Goal: Transaction & Acquisition: Purchase product/service

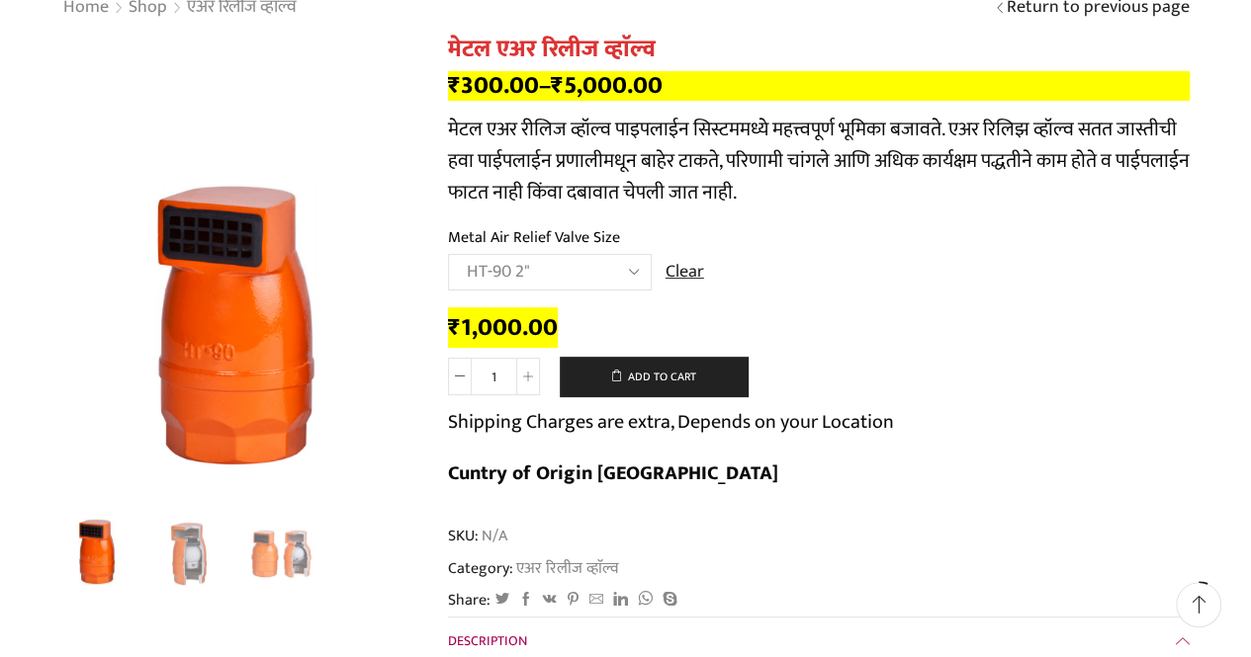
scroll to position [218, 0]
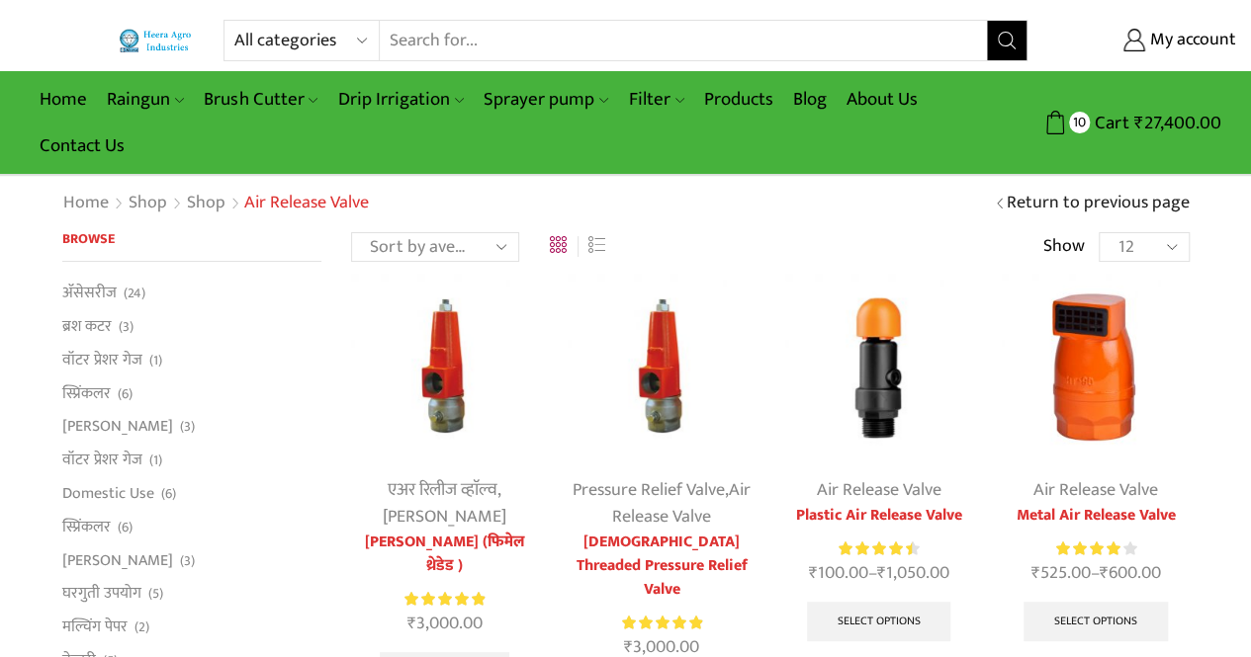
click at [508, 35] on input "Search input" at bounding box center [683, 41] width 607 height 40
type input "easy to fit"
click at [987, 21] on button "Search" at bounding box center [1007, 41] width 40 height 40
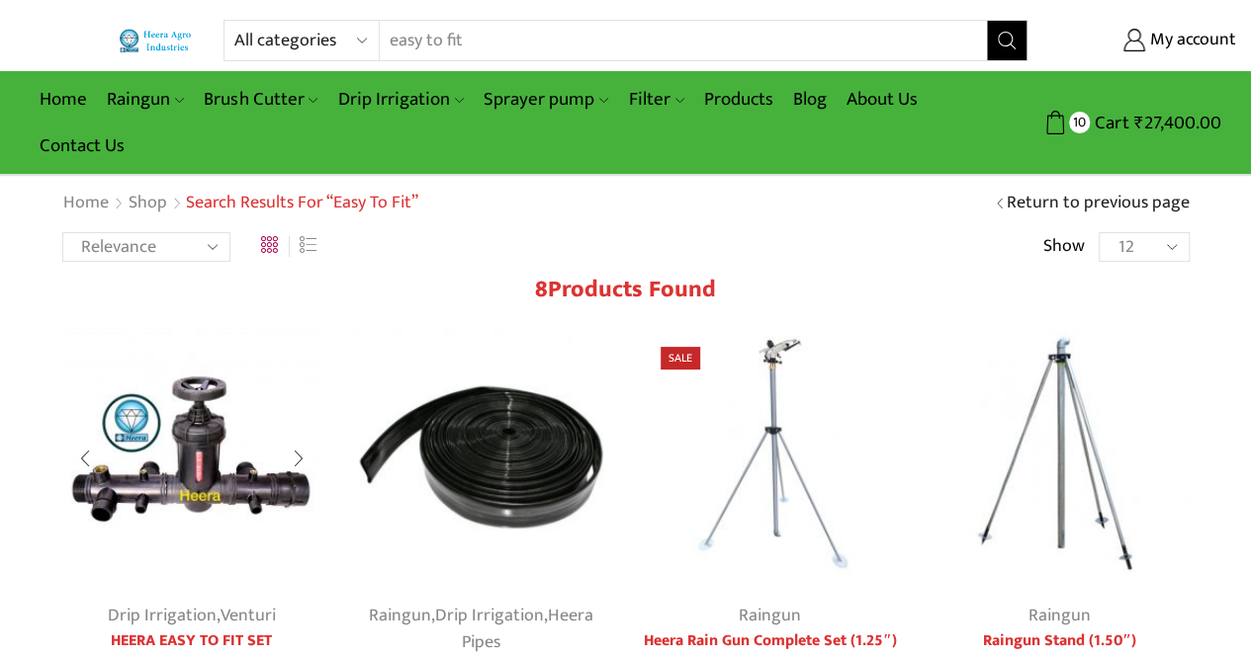
click at [156, 476] on img at bounding box center [192, 457] width 260 height 260
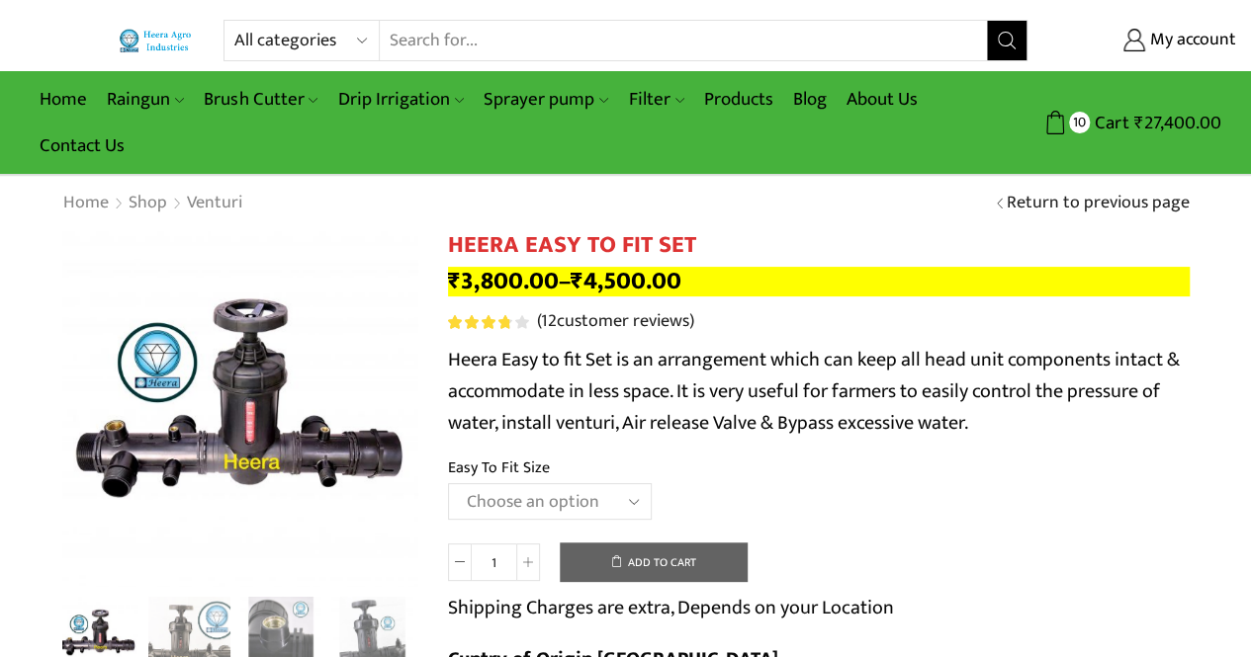
click at [577, 515] on select "Choose an option 2" Easy To Fit 2.5" Easy To Fit 3" Easy To Fit" at bounding box center [550, 501] width 204 height 37
click at [448, 484] on select "Choose an option 2" Easy To Fit 2.5" Easy To Fit 3" Easy To Fit" at bounding box center [550, 501] width 204 height 37
select select "2.5" Easy To Fit"
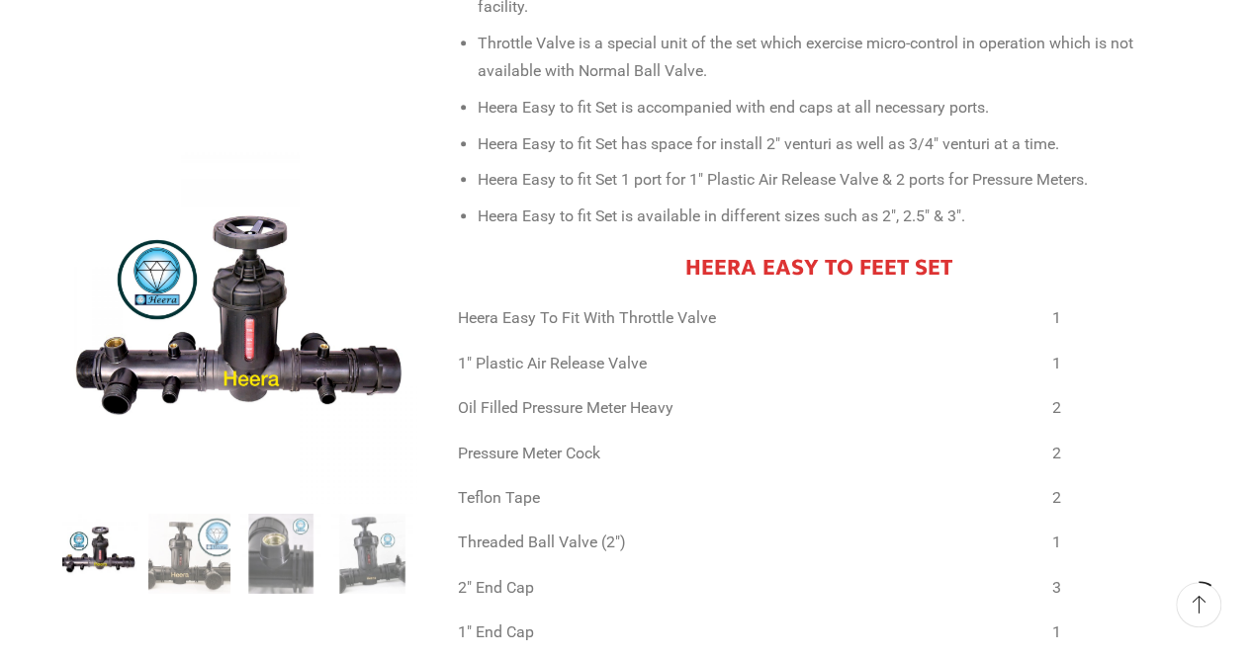
scroll to position [601, 0]
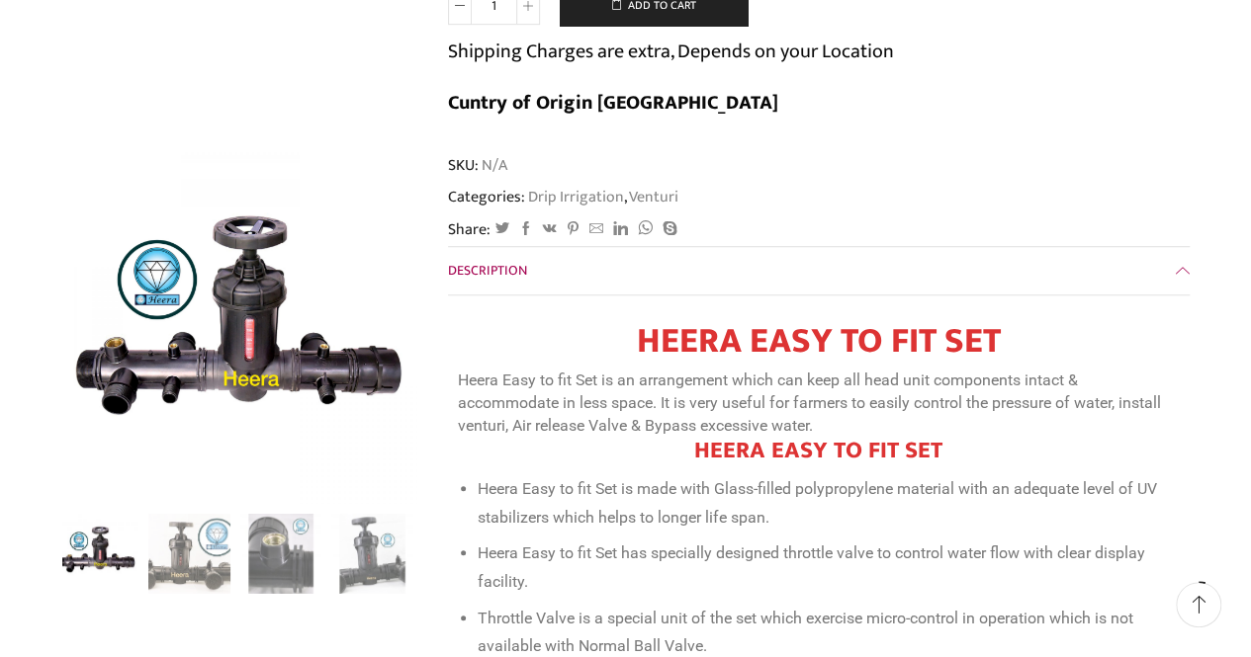
drag, startPoint x: 1258, startPoint y: 48, endPoint x: 785, endPoint y: 226, distance: 505.0
click at [785, 247] on link "Description" at bounding box center [818, 270] width 741 height 47
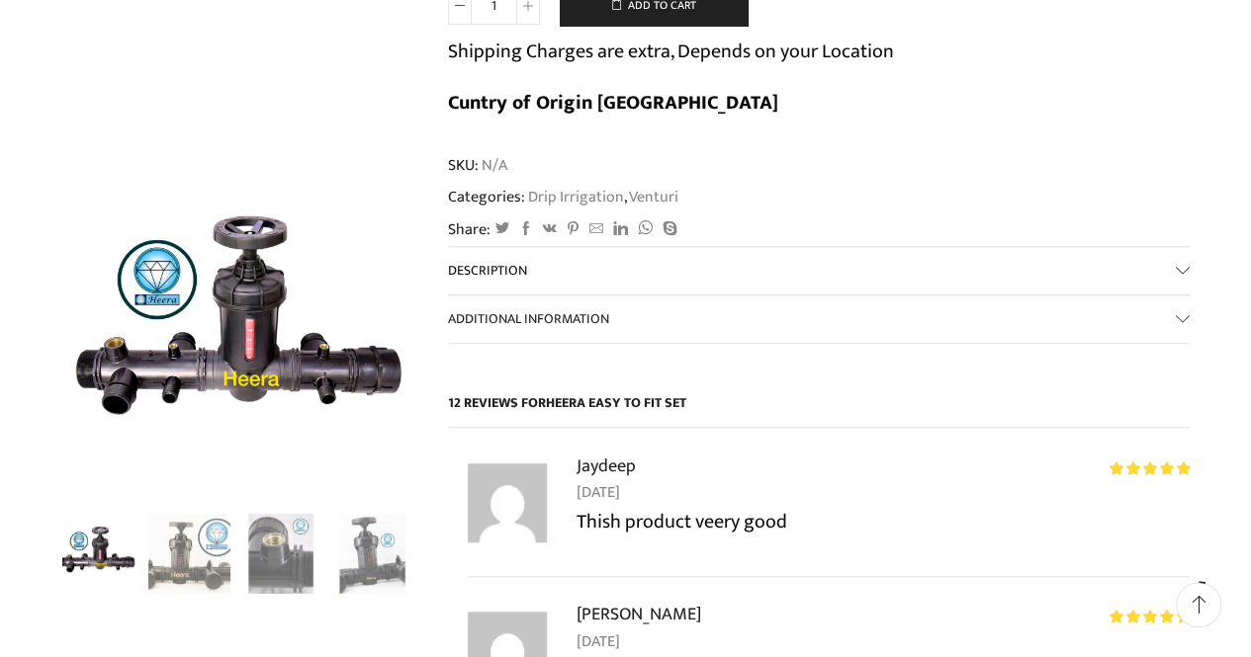
scroll to position [26, 0]
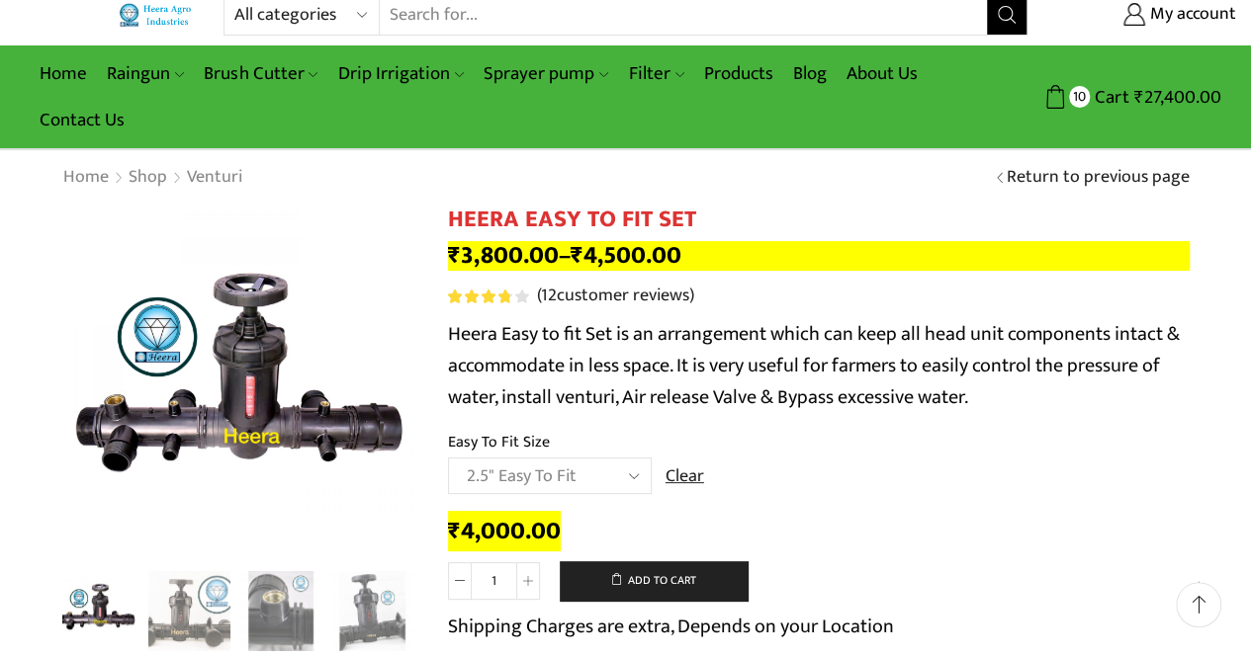
click at [496, 20] on input "Search input" at bounding box center [683, 15] width 607 height 40
type input "m"
type input "s"
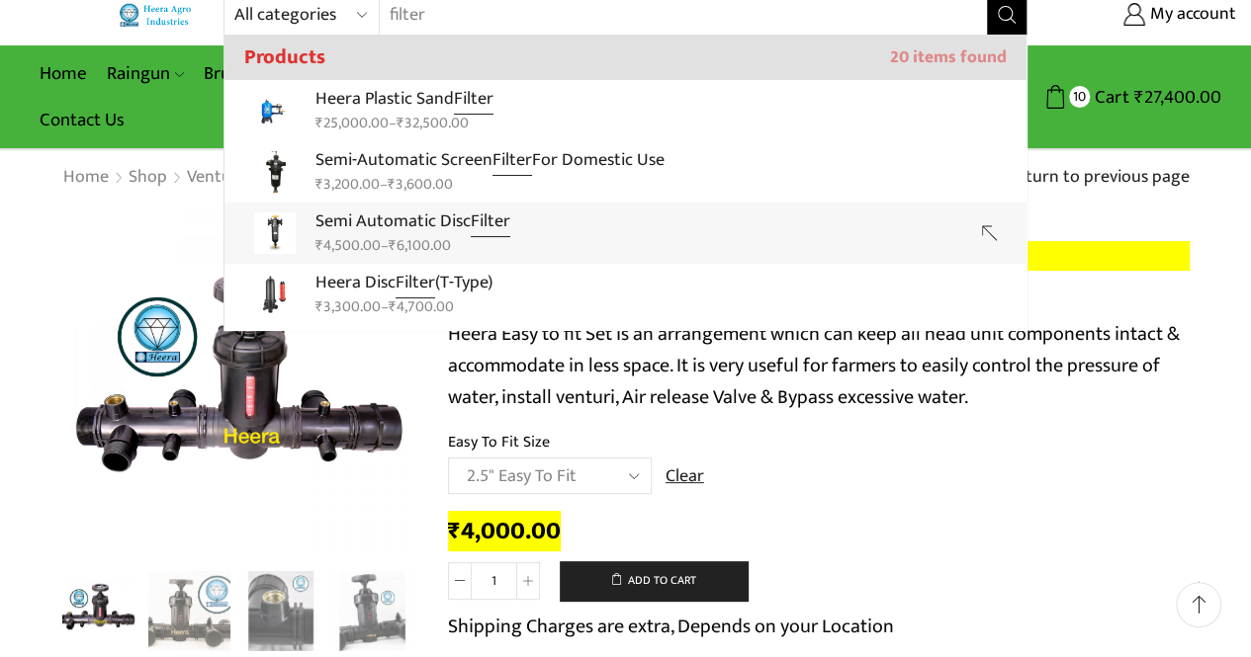
click at [540, 16] on input "filter" at bounding box center [671, 15] width 582 height 40
click at [378, 234] on bdi "₹ 4,500.00" at bounding box center [347, 245] width 65 height 25
type input "Semi Automatic Disc Filter"
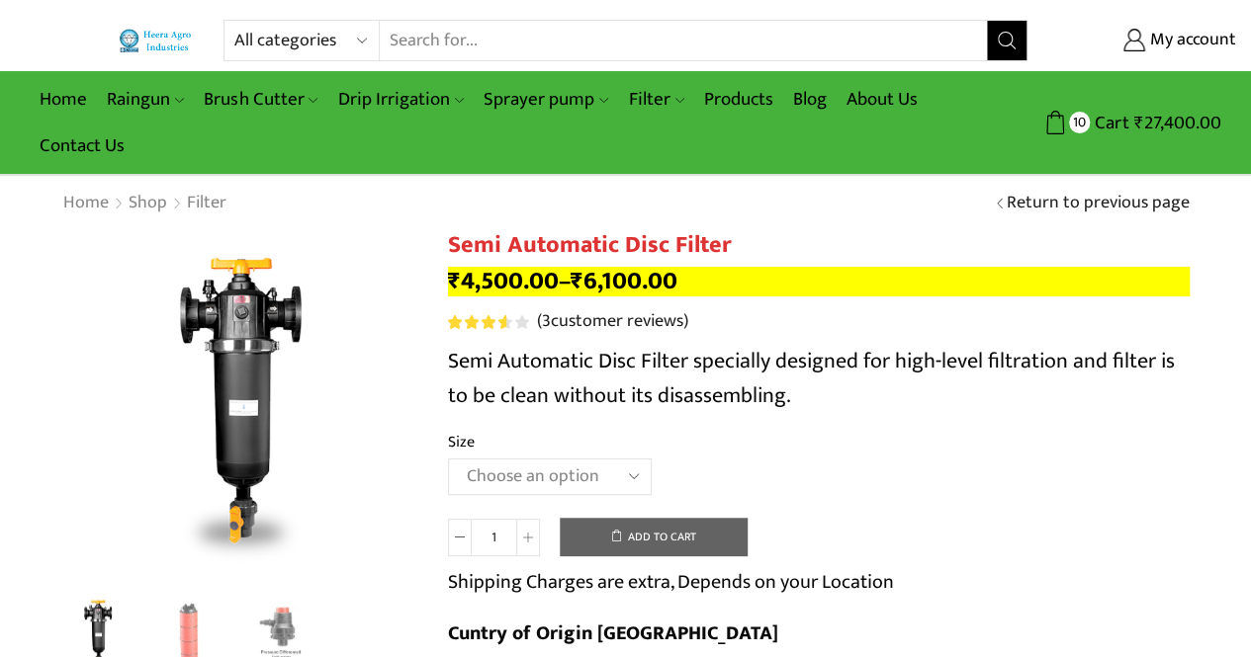
click at [518, 487] on select "Choose an option 2" Disc Filter 2.5" Disc Filter 3" Disc Filter" at bounding box center [550, 477] width 204 height 37
click at [448, 460] on select "Choose an option 2" Disc Filter 2.5" Disc Filter 3" Disc Filter" at bounding box center [550, 477] width 204 height 37
select select "2.5" Disc Filter"
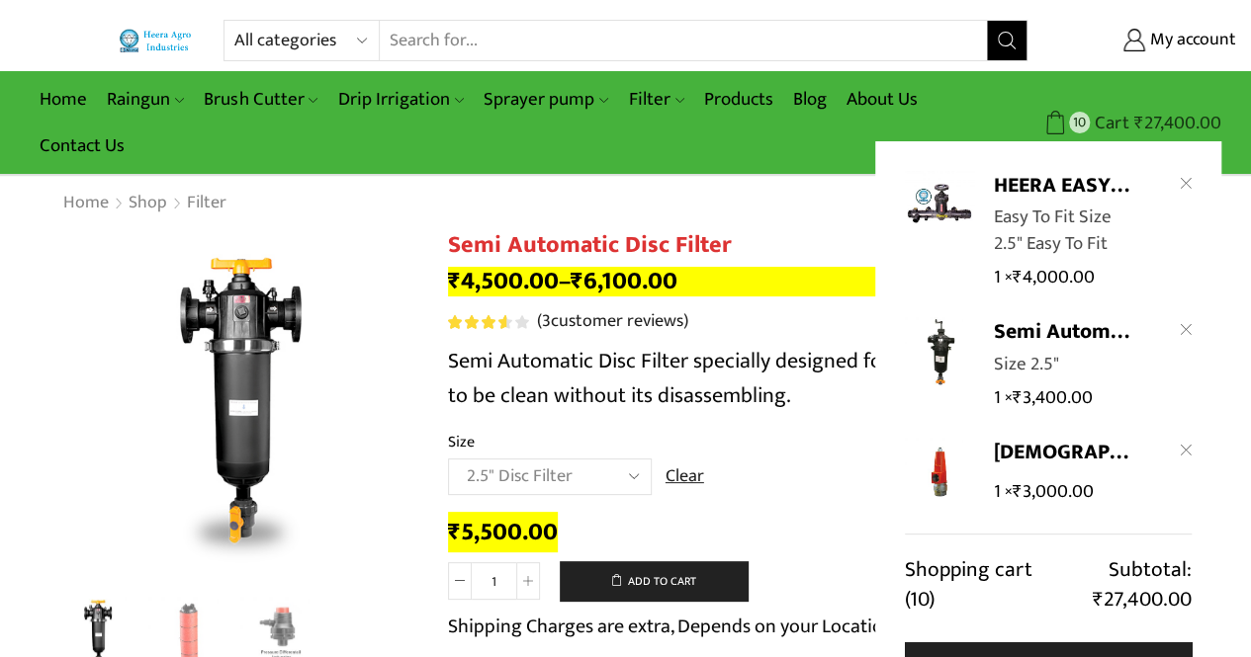
click at [1157, 112] on bdi "₹ 27,400.00" at bounding box center [1177, 123] width 87 height 31
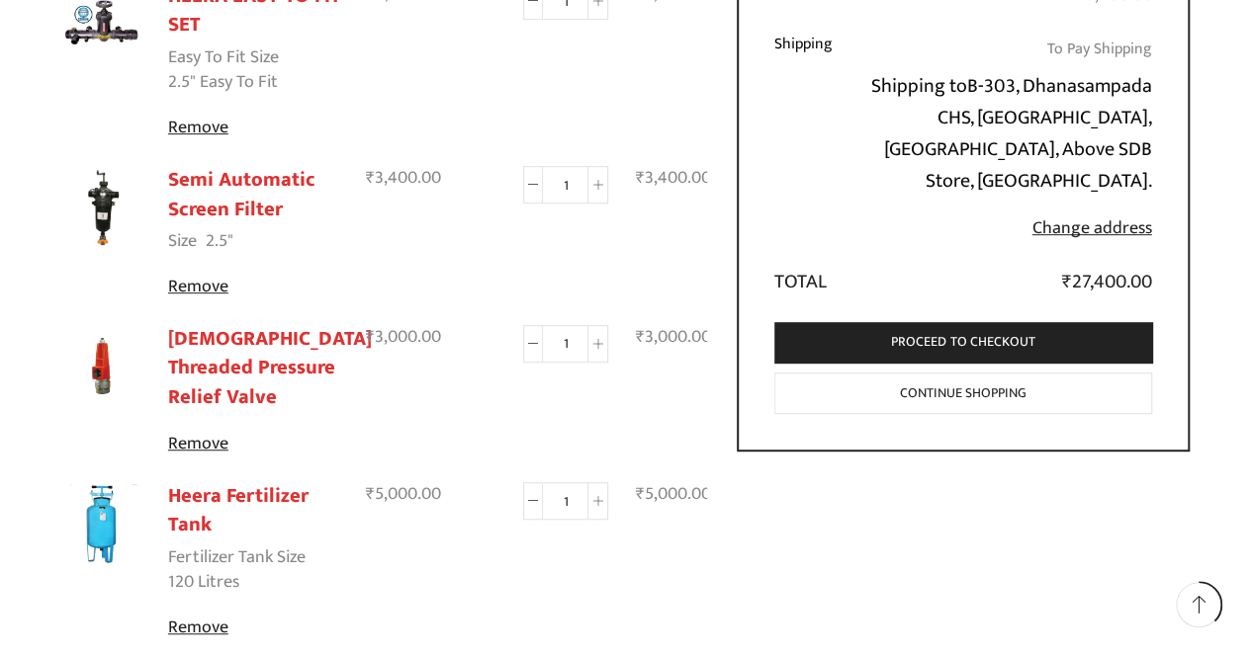
scroll to position [412, 0]
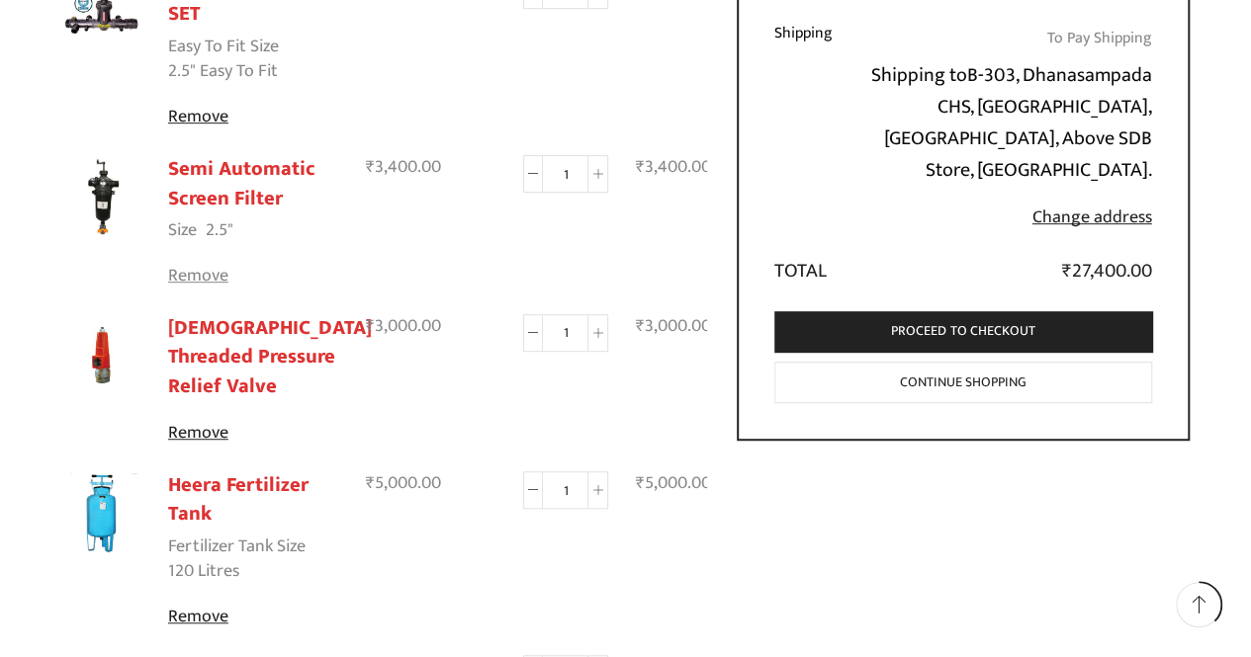
click at [203, 278] on link "Remove" at bounding box center [254, 277] width 172 height 26
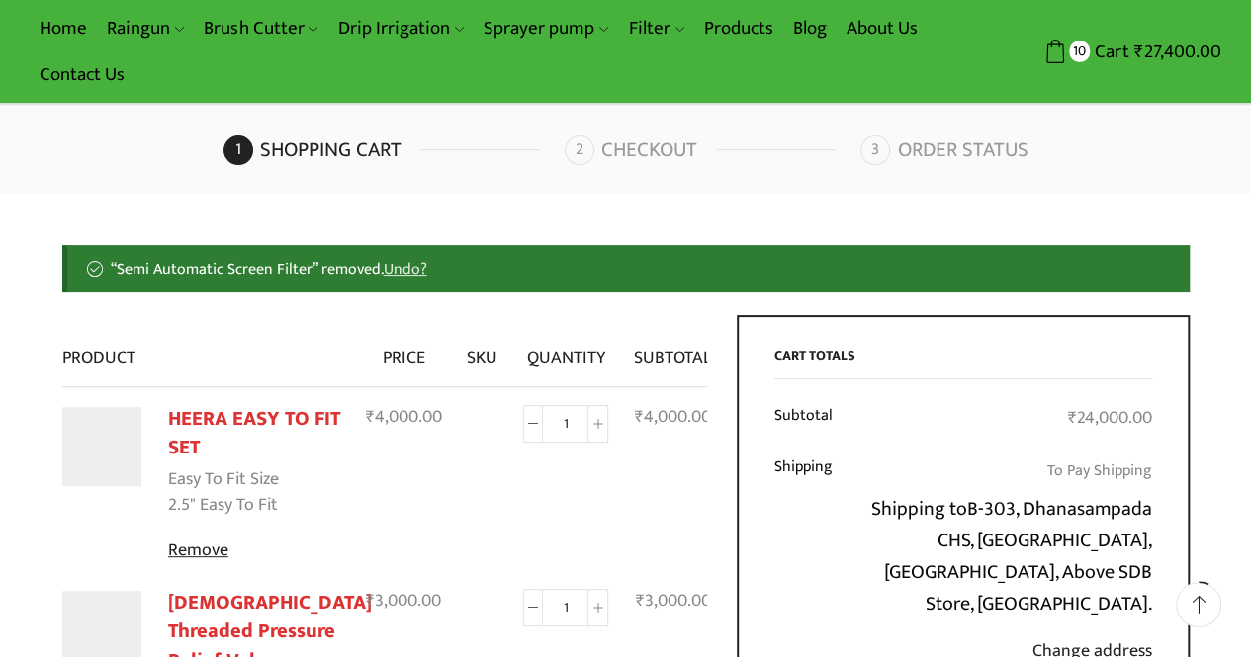
scroll to position [0, 0]
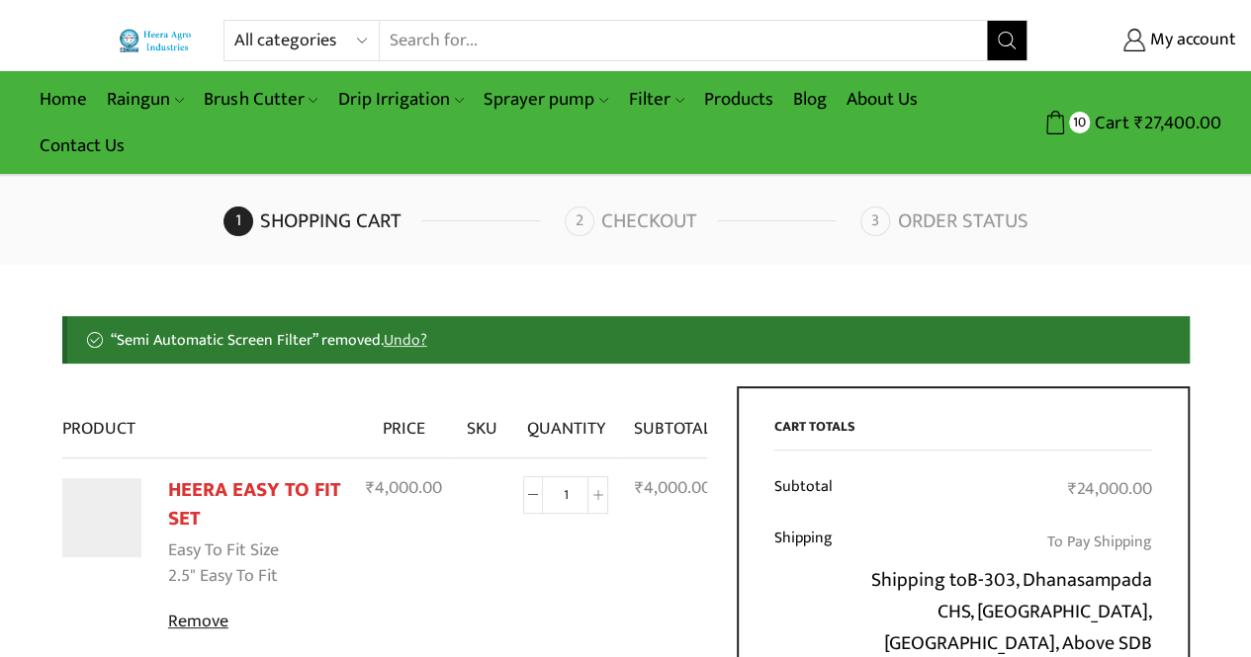
click at [520, 43] on input "Search input" at bounding box center [683, 41] width 607 height 40
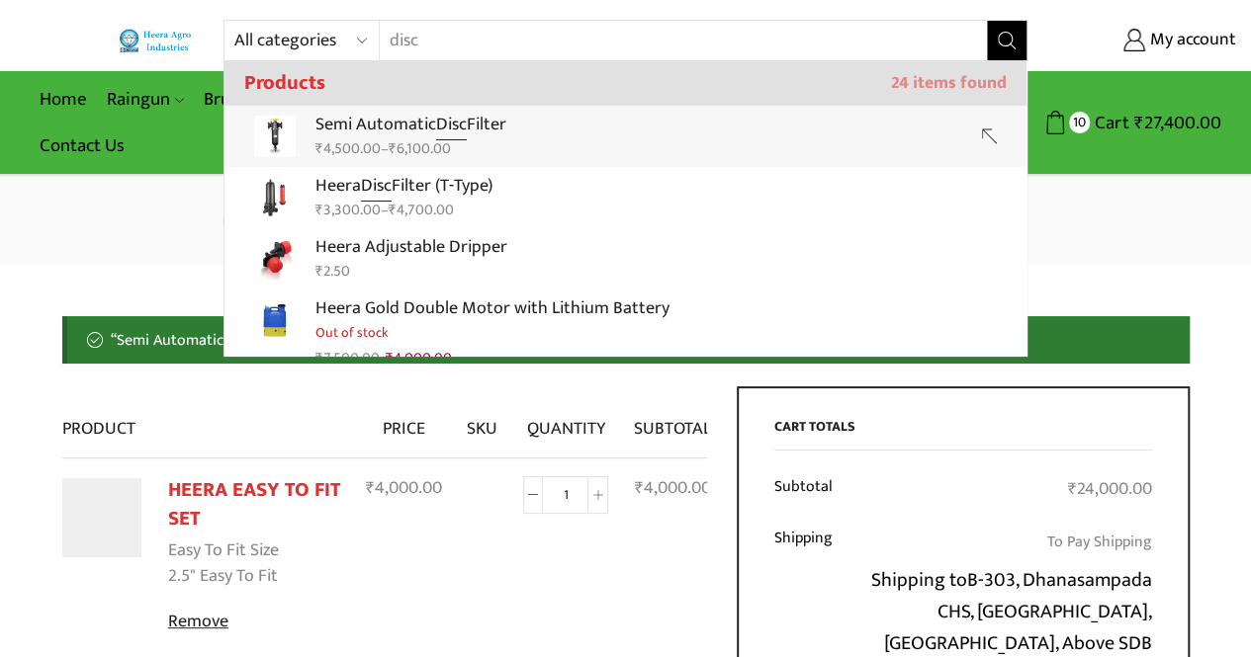
click at [440, 140] on div "All categories Accessories Air Release Valve Brush Cutter Domestic Use Drip Irr…" at bounding box center [625, 88] width 1251 height 176
click at [583, 44] on input "disc" at bounding box center [671, 41] width 582 height 40
click at [435, 139] on bdi "₹ 6,100.00" at bounding box center [420, 148] width 62 height 25
type input "Semi Automatic Disc Filter"
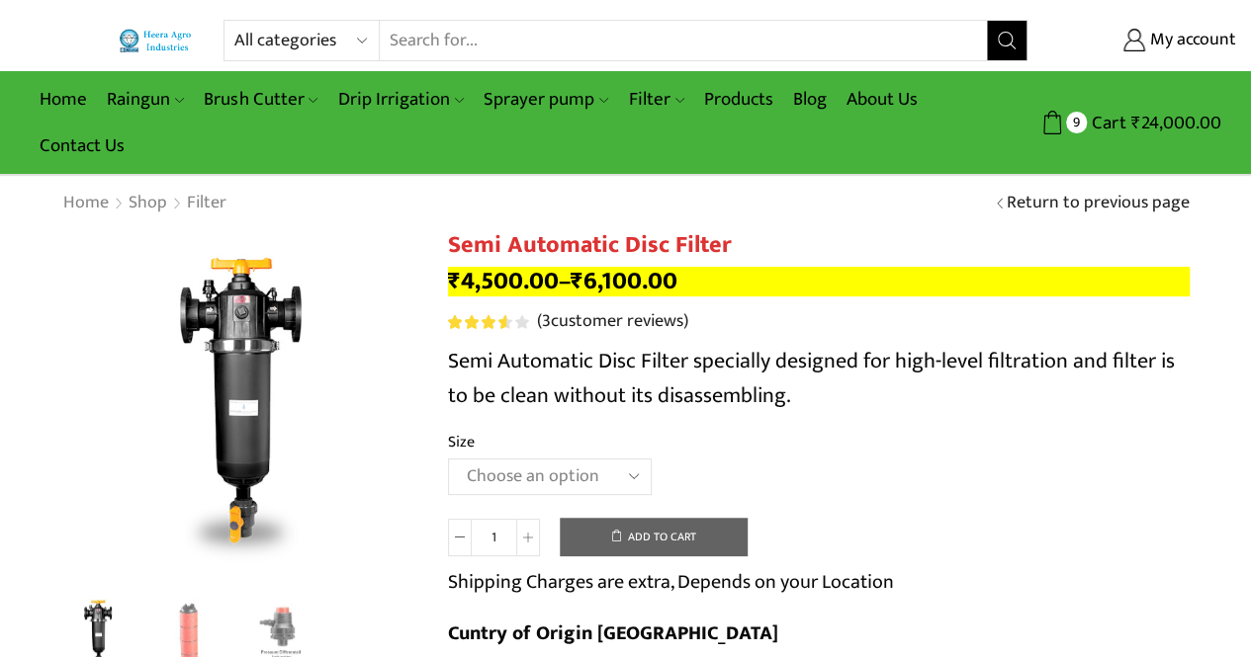
click at [512, 471] on select "Choose an option 2" Disc Filter 2.5" Disc Filter 3" Disc Filter" at bounding box center [550, 477] width 204 height 37
click at [448, 460] on select "Choose an option 2" Disc Filter 2.5" Disc Filter 3" Disc Filter" at bounding box center [550, 477] width 204 height 37
select select "2.5" Disc Filter"
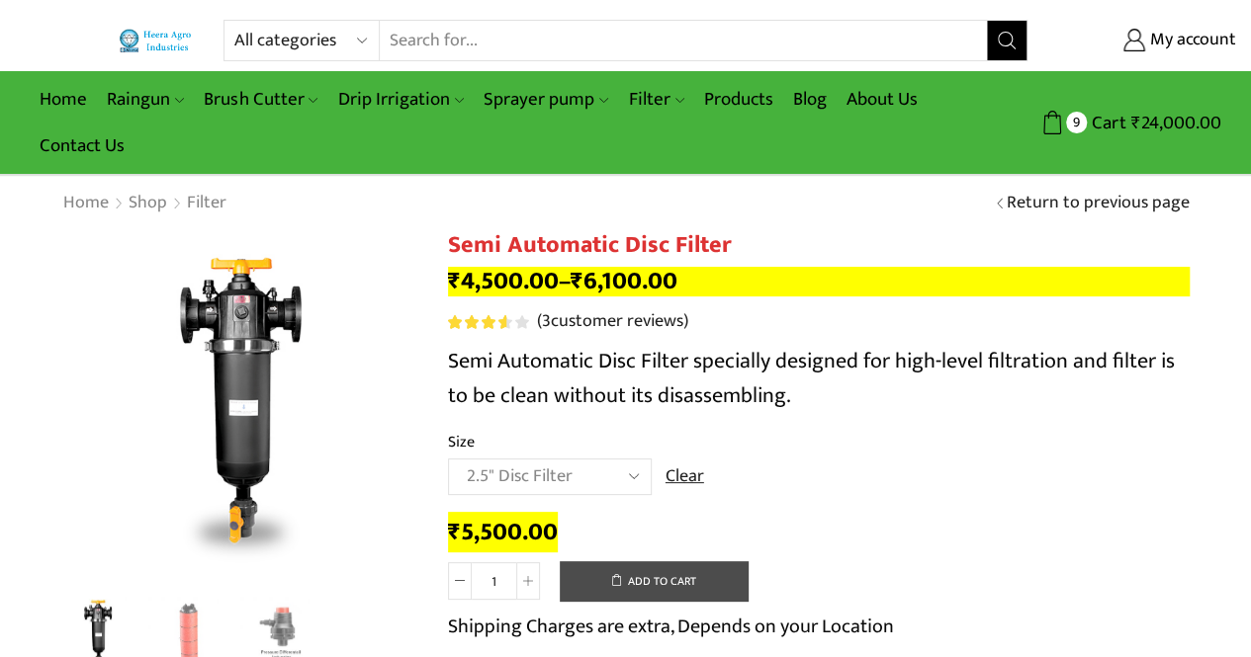
click at [597, 584] on button "Add to cart" at bounding box center [654, 582] width 188 height 40
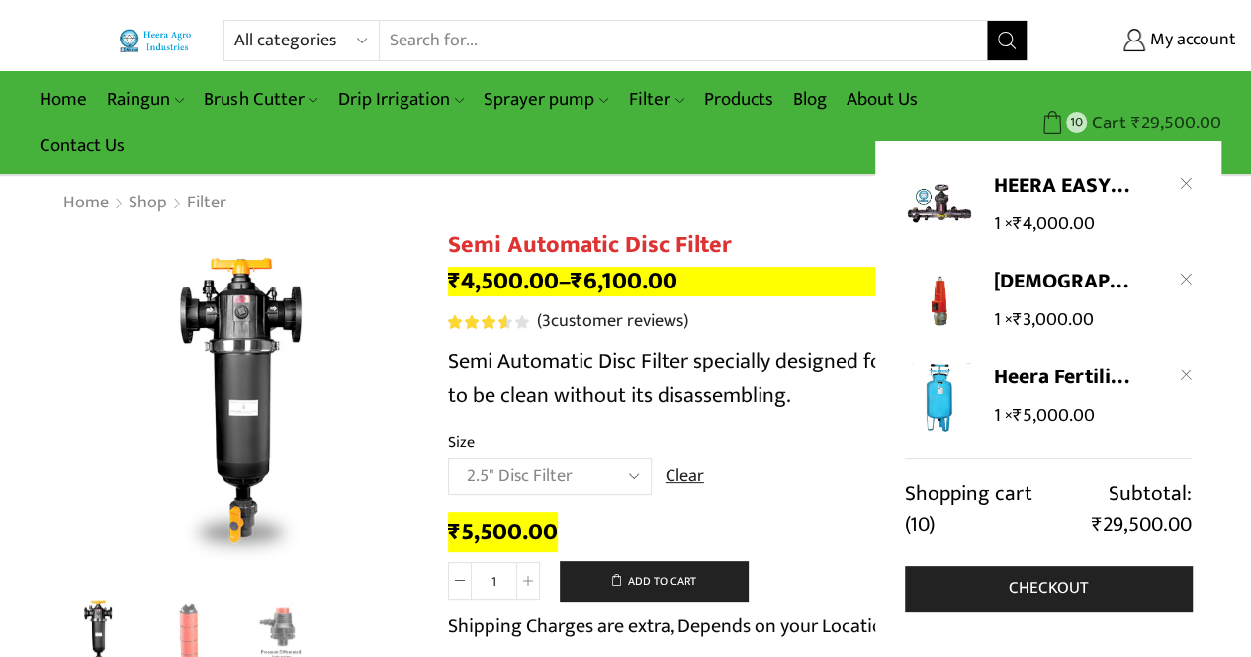
click at [1141, 124] on span "₹" at bounding box center [1136, 123] width 10 height 31
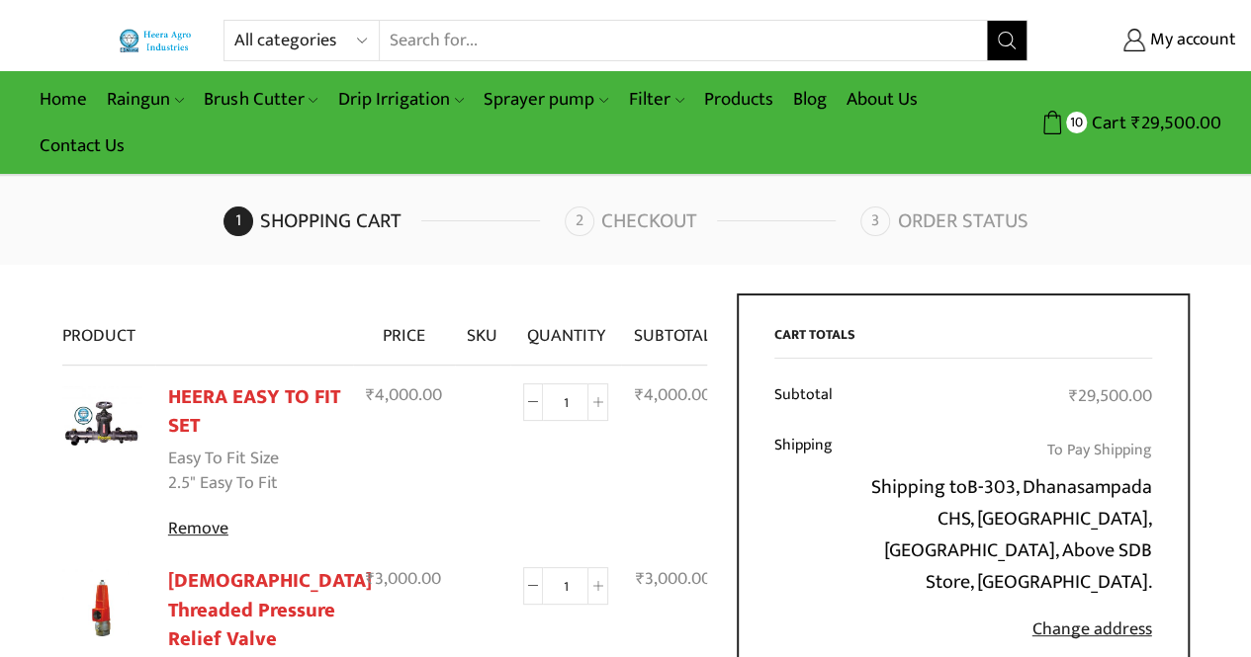
drag, startPoint x: 1249, startPoint y: 118, endPoint x: 1242, endPoint y: 224, distance: 107.0
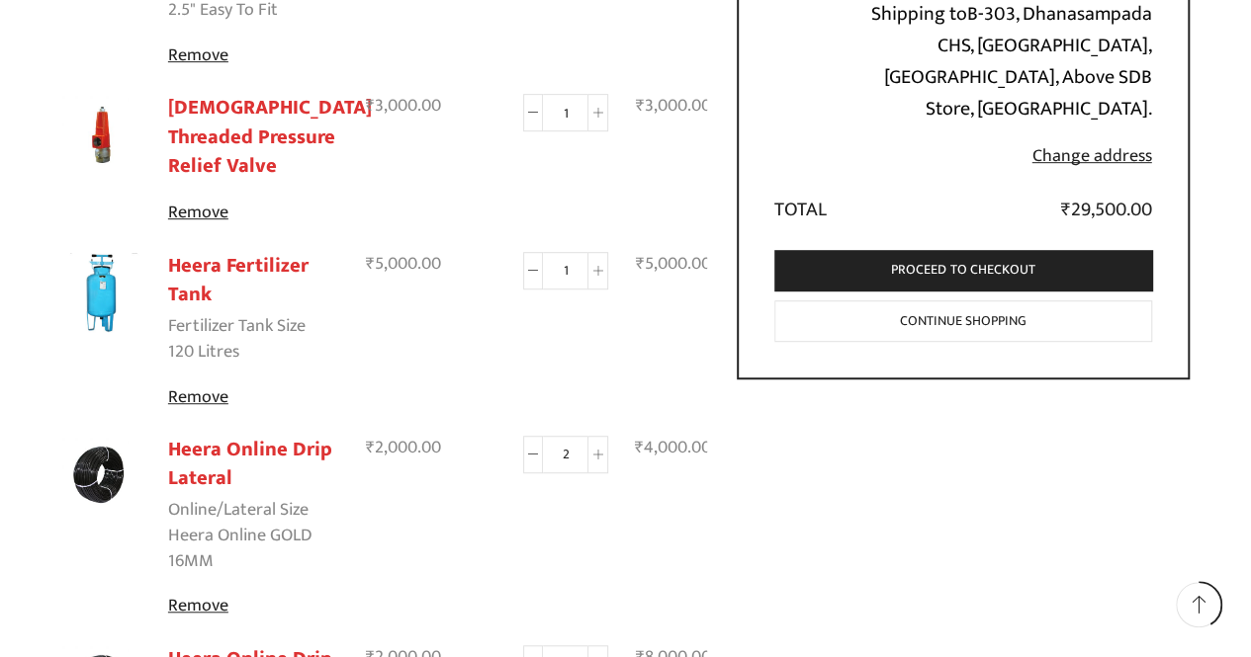
scroll to position [476, 0]
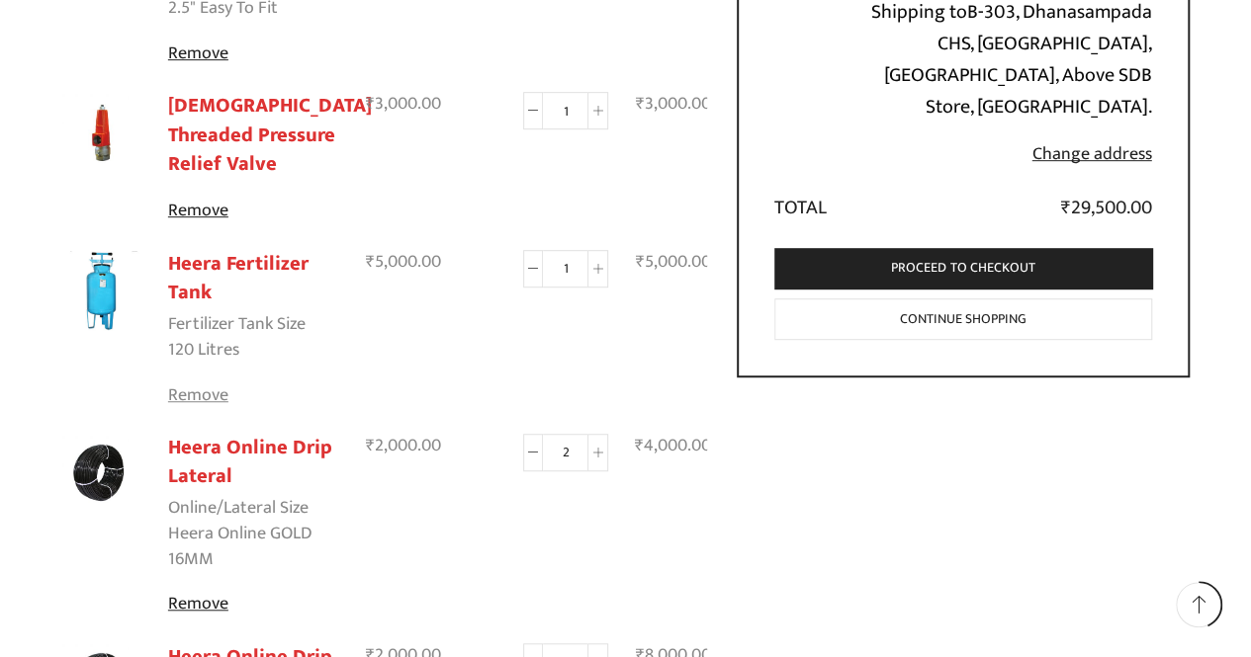
click at [199, 393] on link "Remove" at bounding box center [254, 397] width 172 height 26
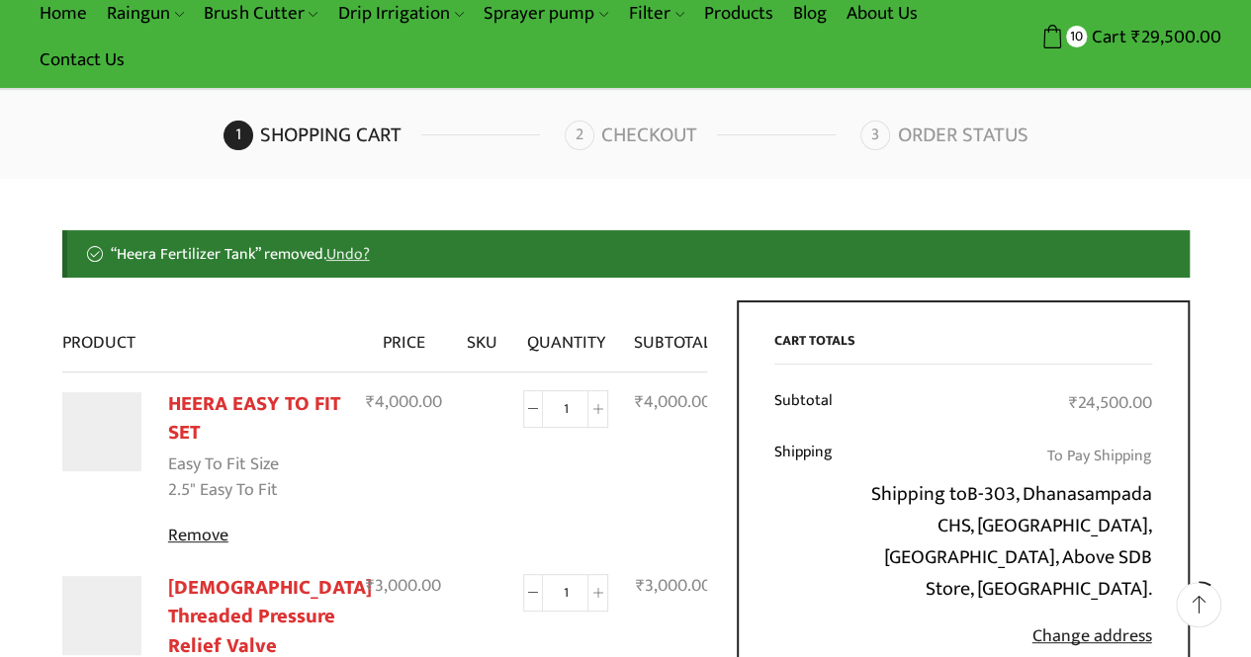
scroll to position [0, 0]
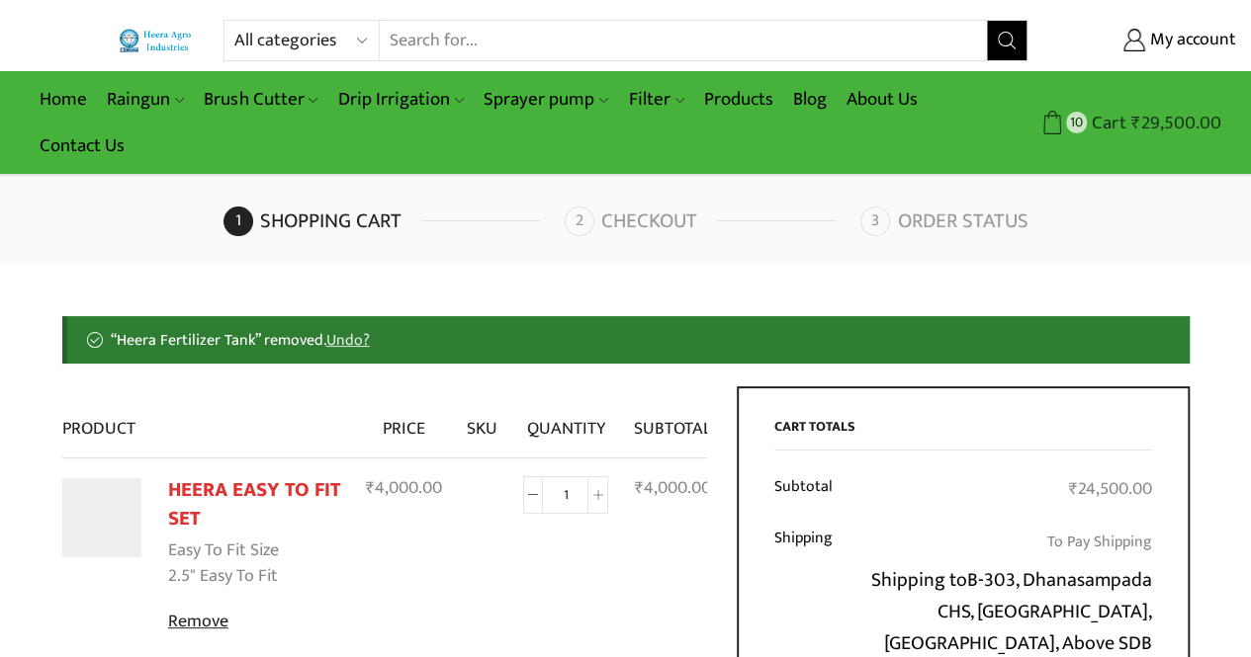
click at [1130, 118] on span "₹ 29,500.00" at bounding box center [1173, 123] width 95 height 27
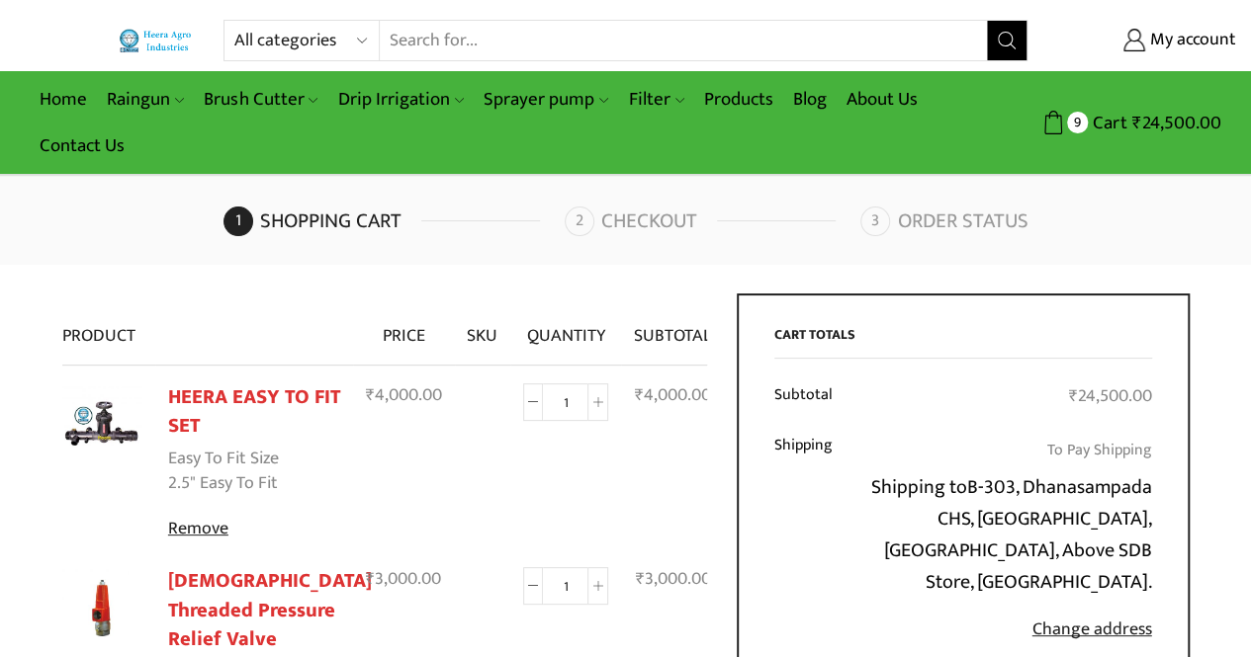
click at [412, 29] on input "Search input" at bounding box center [683, 41] width 607 height 40
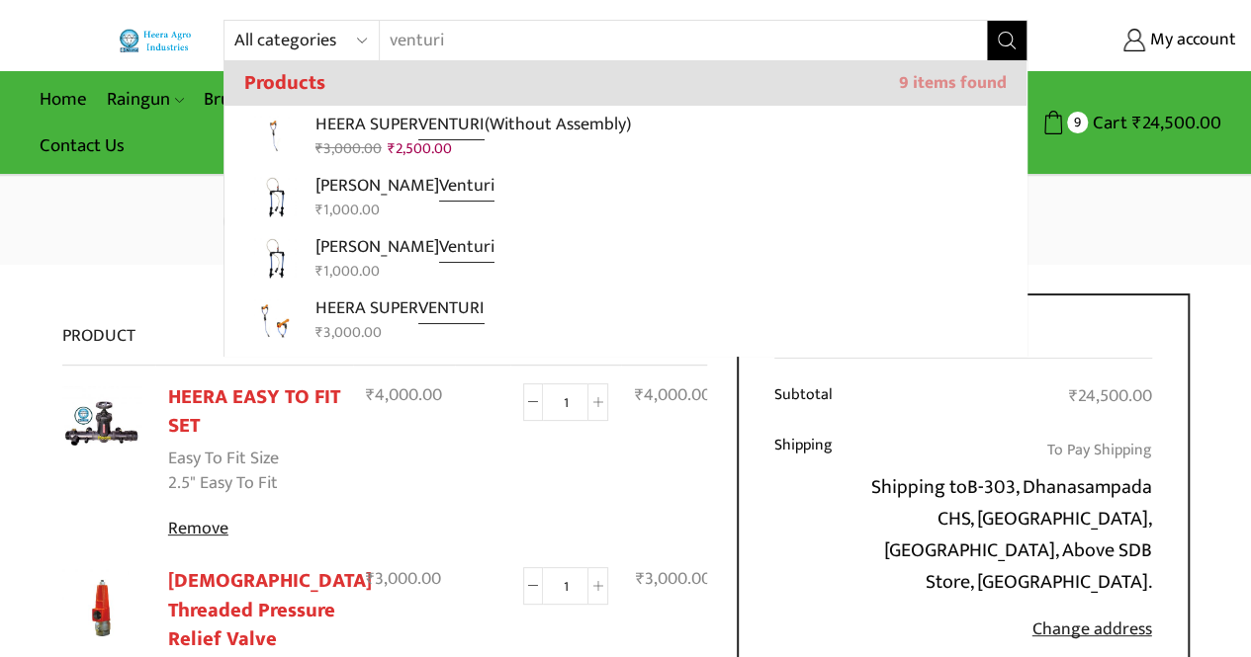
type input "venturi"
click at [1007, 47] on icon "Search button" at bounding box center [1007, 41] width 18 height 18
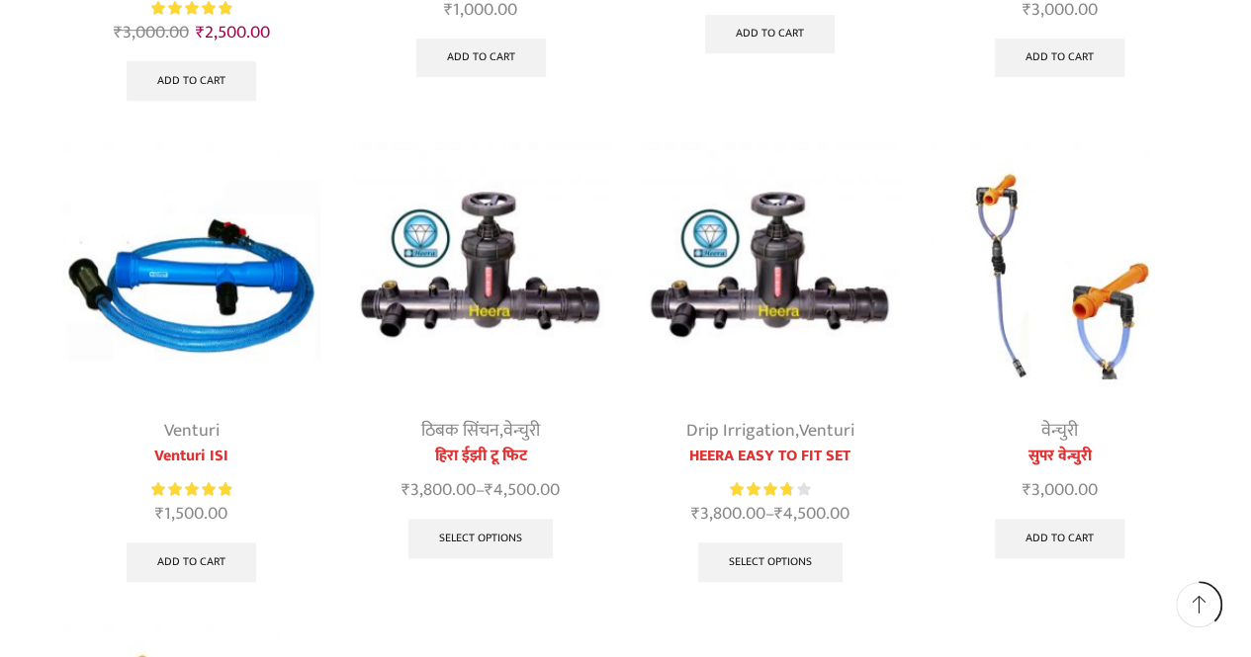
scroll to position [693, 0]
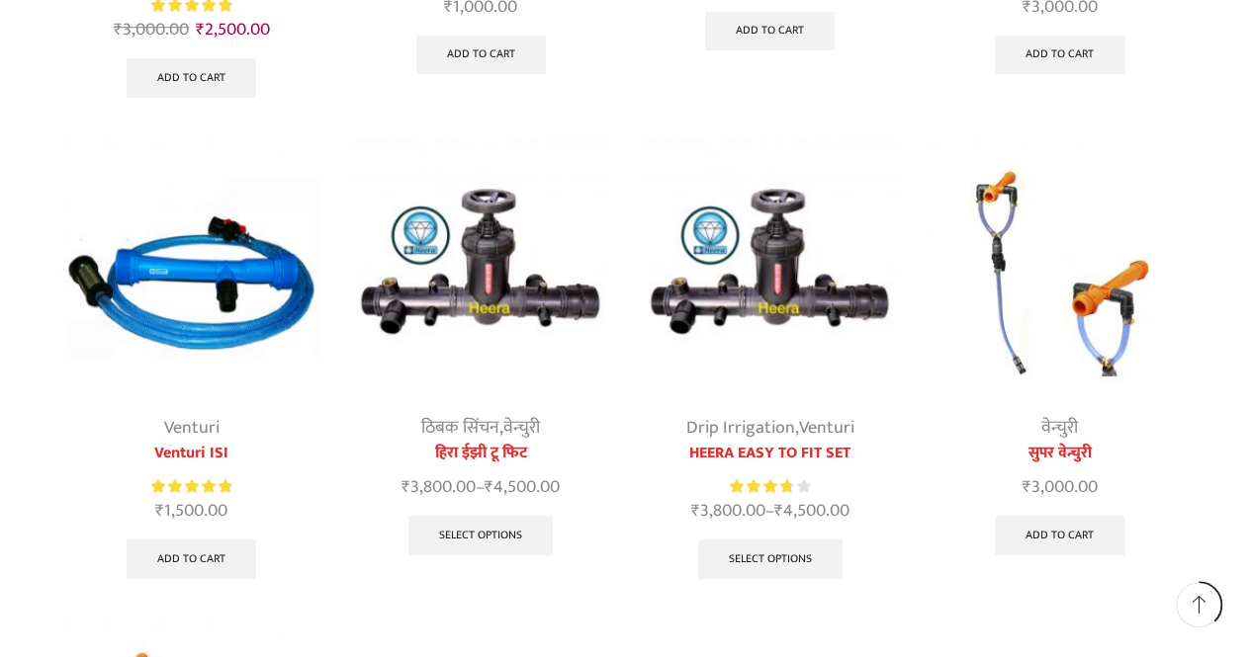
click at [211, 296] on img at bounding box center [192, 269] width 260 height 260
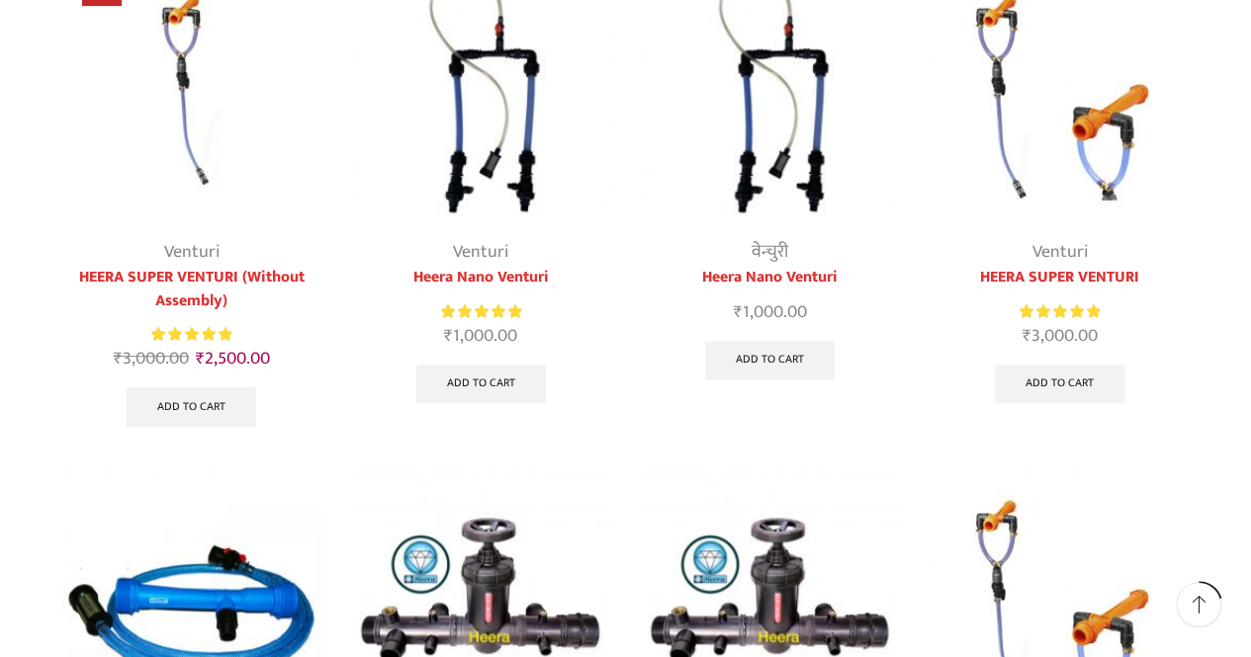
scroll to position [335, 0]
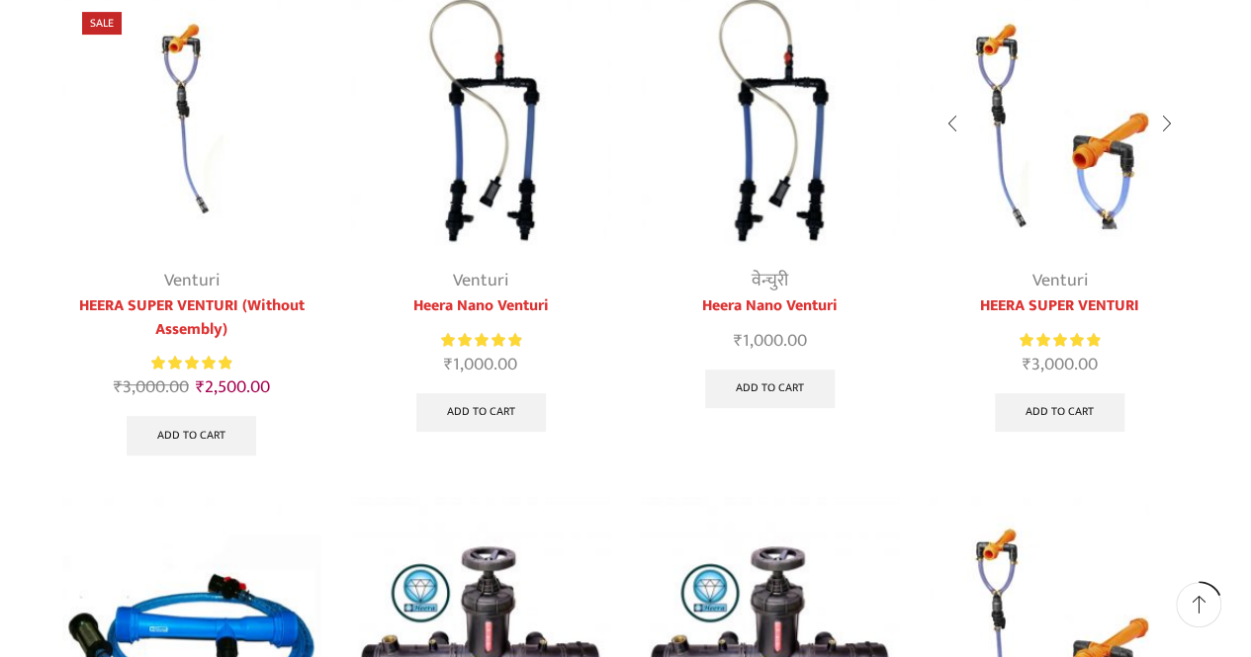
click at [1044, 197] on img at bounding box center [1059, 122] width 260 height 260
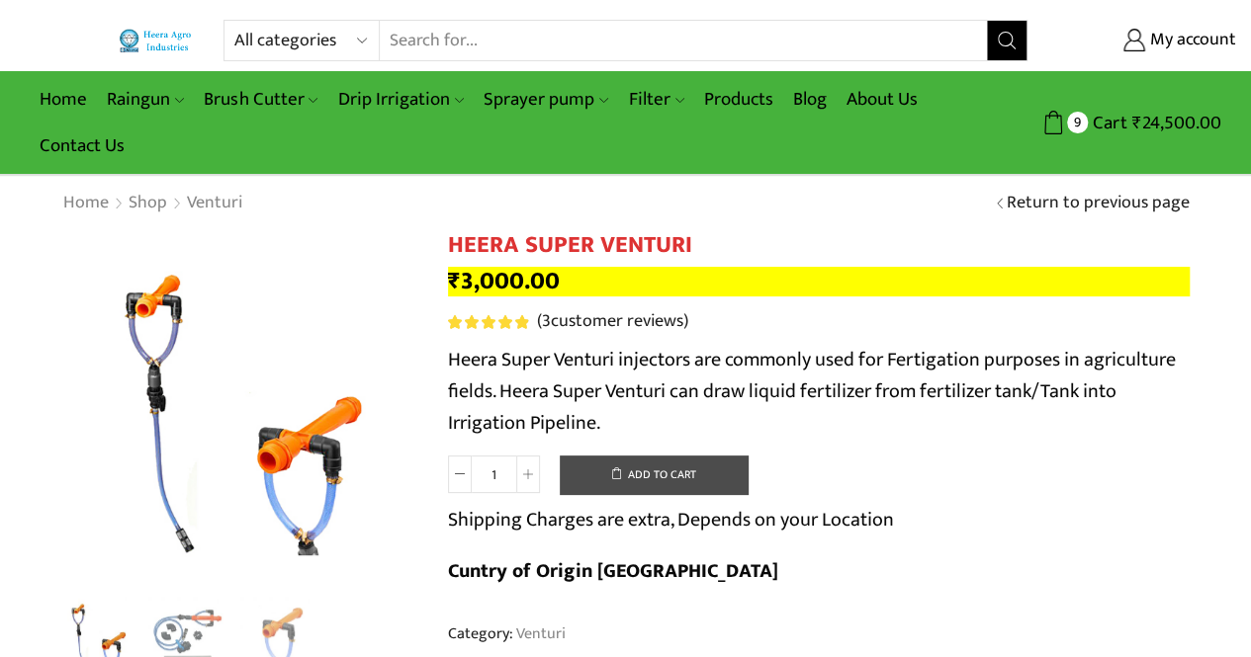
click at [645, 464] on button "Add to cart" at bounding box center [654, 476] width 188 height 40
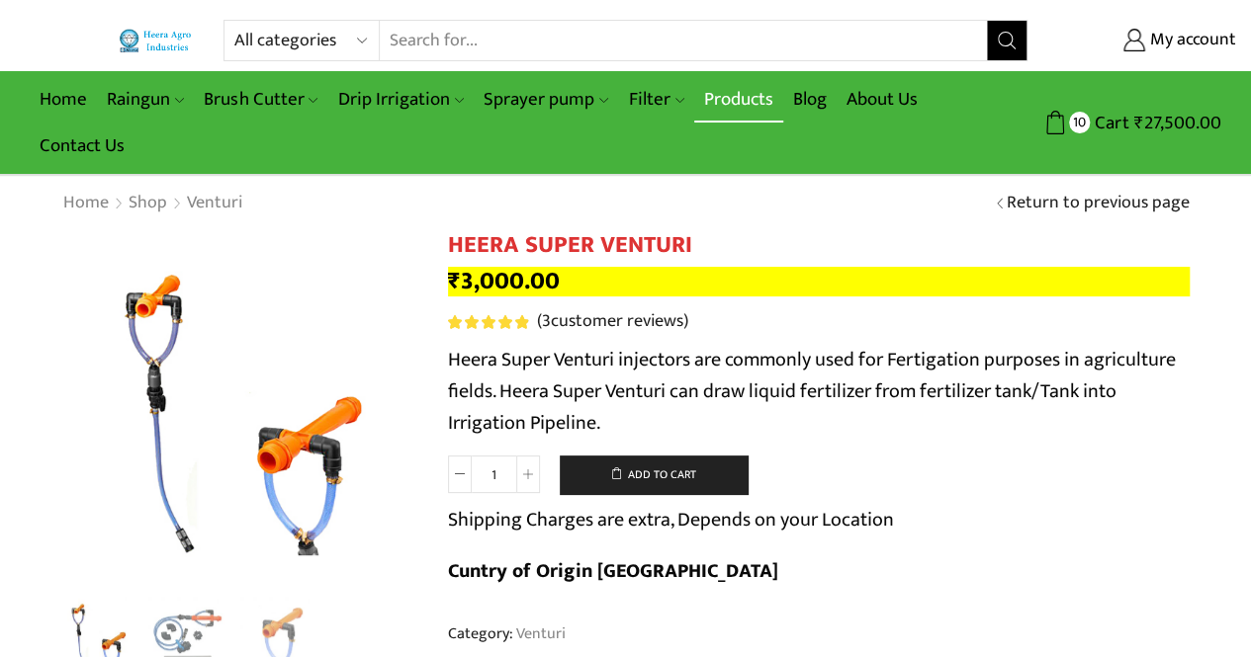
click at [744, 94] on link "Products" at bounding box center [738, 99] width 89 height 46
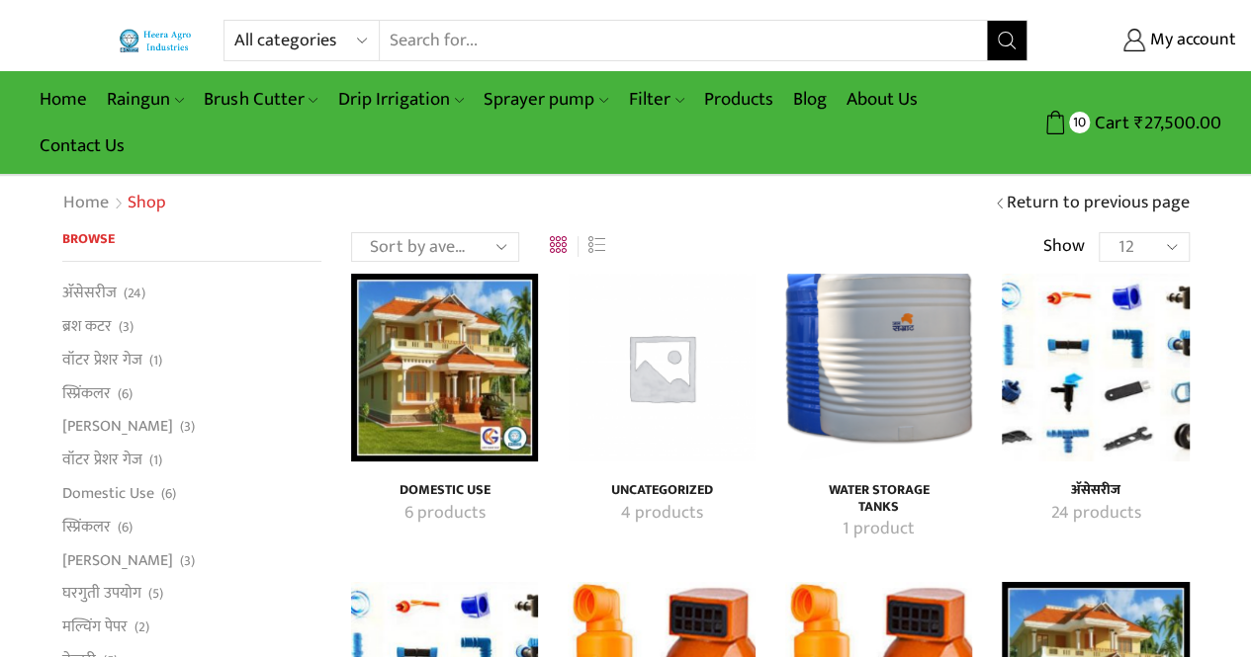
click at [532, 39] on input "Search input" at bounding box center [683, 41] width 607 height 40
type input "flexible pipe"
click at [987, 21] on button "Search" at bounding box center [1007, 41] width 40 height 40
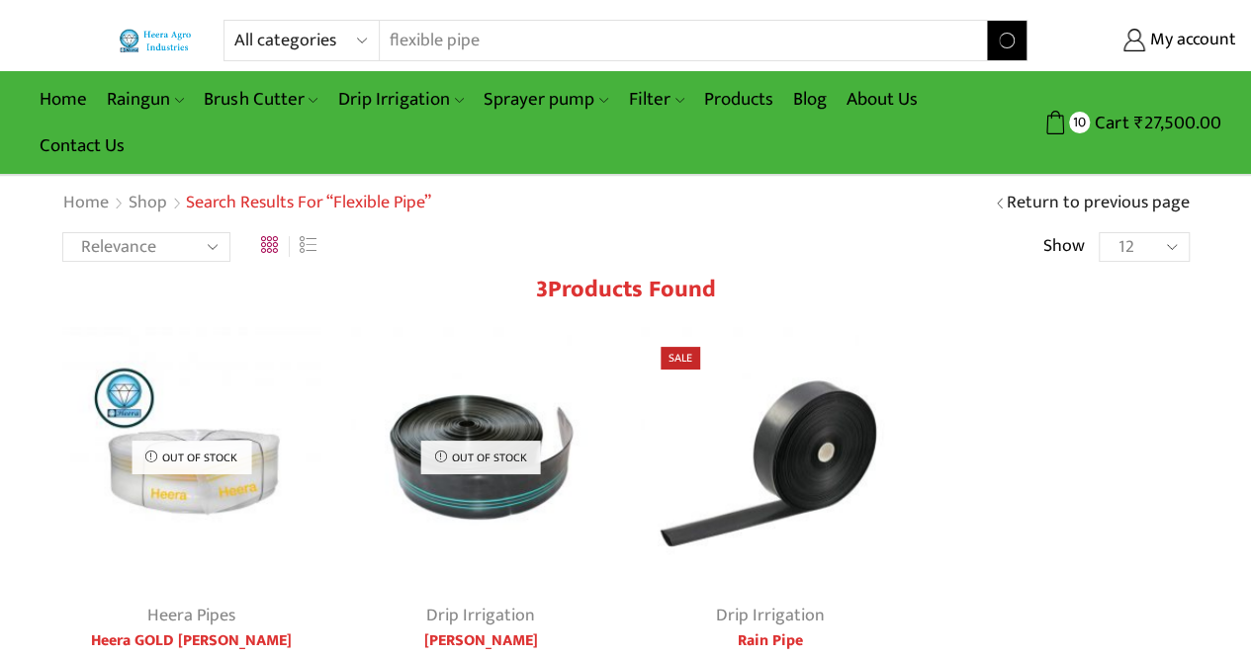
drag, startPoint x: 533, startPoint y: 40, endPoint x: 173, endPoint y: 38, distance: 359.9
click at [173, 38] on div "All categories Accessories Air Release Valve Brush Cutter Domestic Use Drip Irr…" at bounding box center [625, 41] width 1251 height 42
click at [731, 104] on link "Products" at bounding box center [738, 99] width 89 height 46
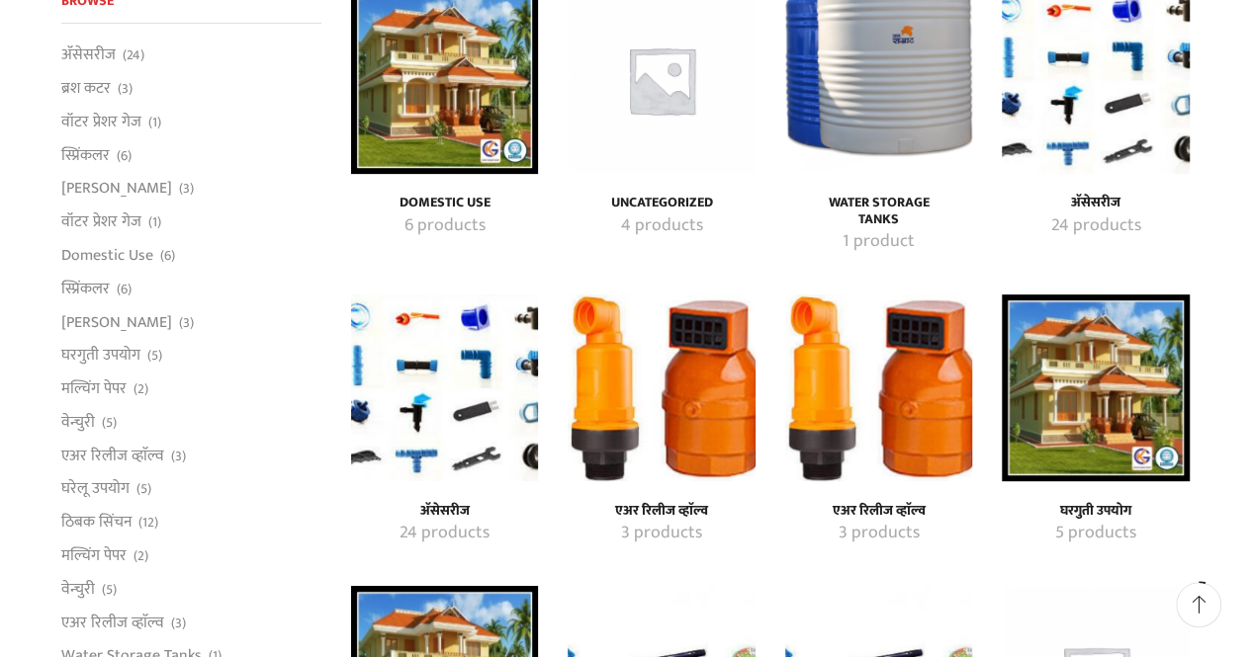
scroll to position [301, 0]
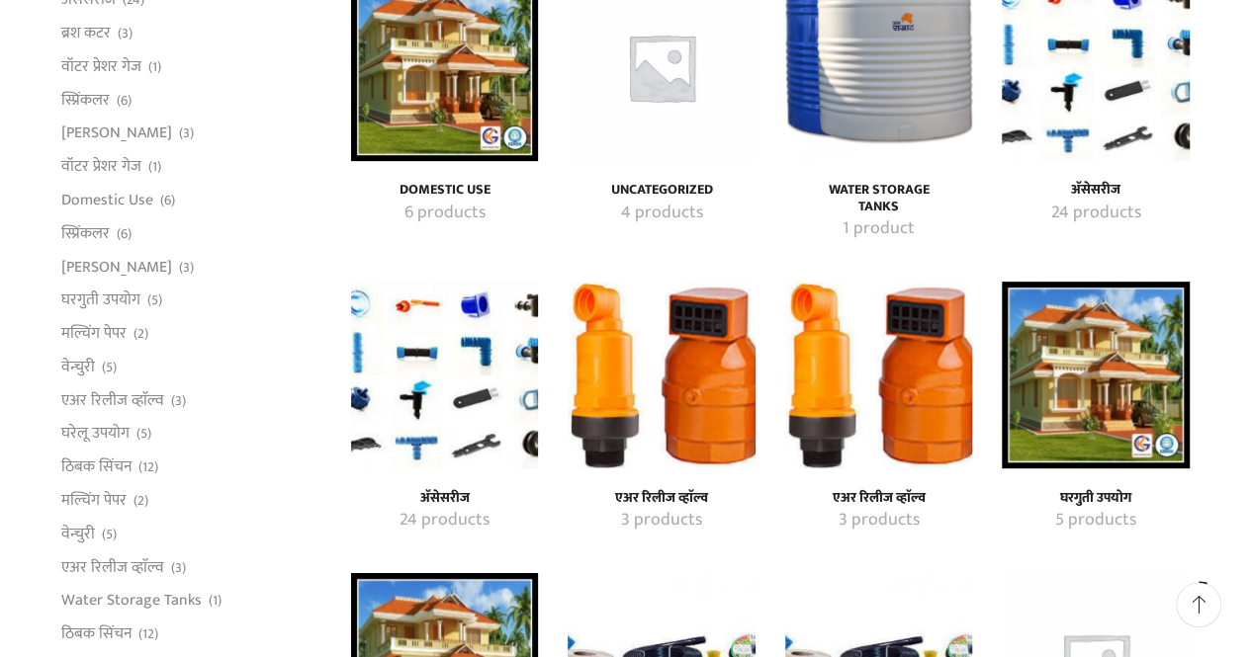
click at [643, 84] on img "Visit product category Uncategorized" at bounding box center [660, 66] width 187 height 187
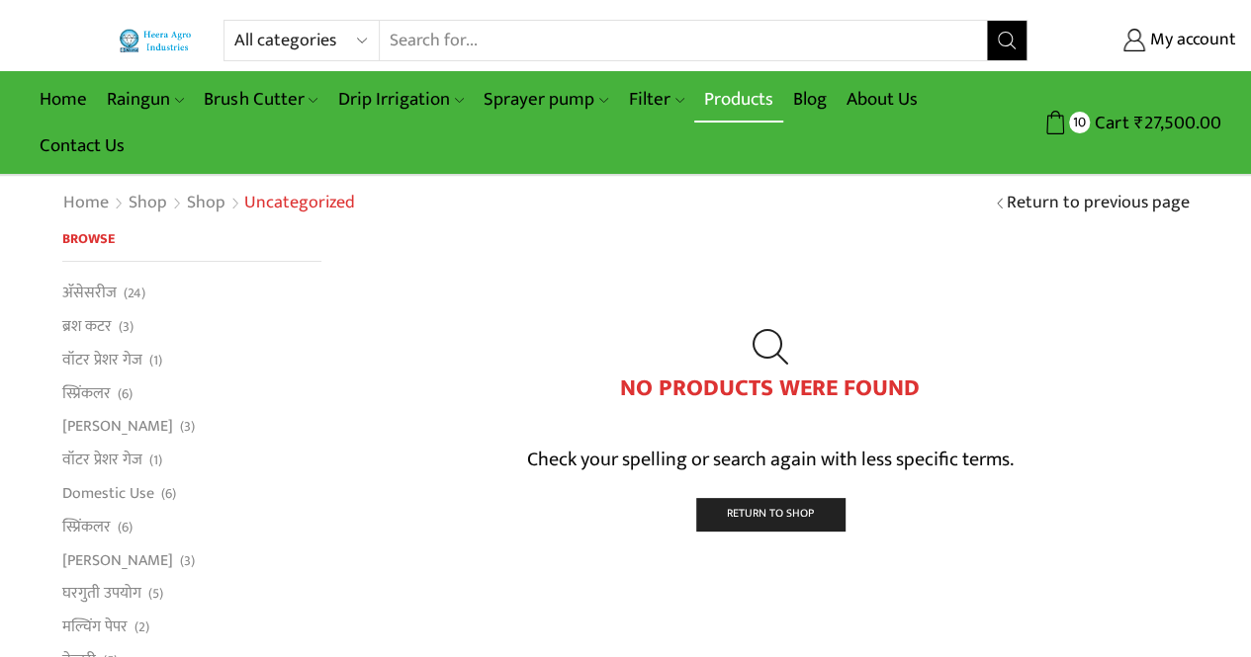
click at [745, 100] on link "Products" at bounding box center [738, 99] width 89 height 46
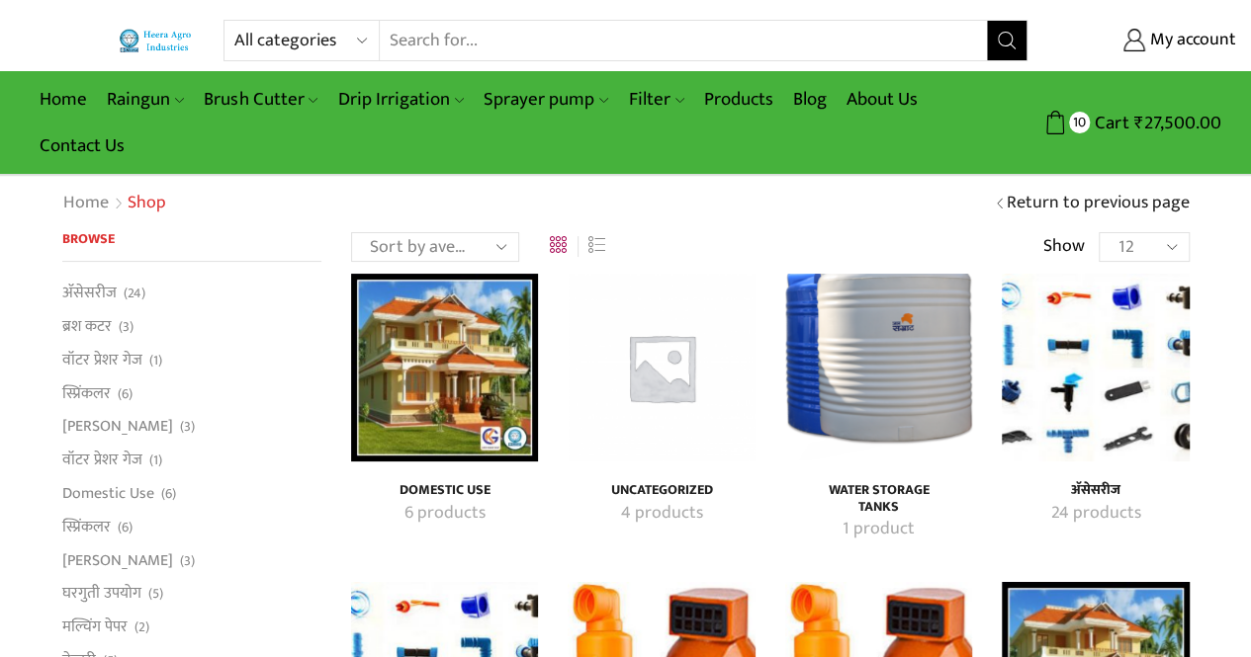
scroll to position [575, 0]
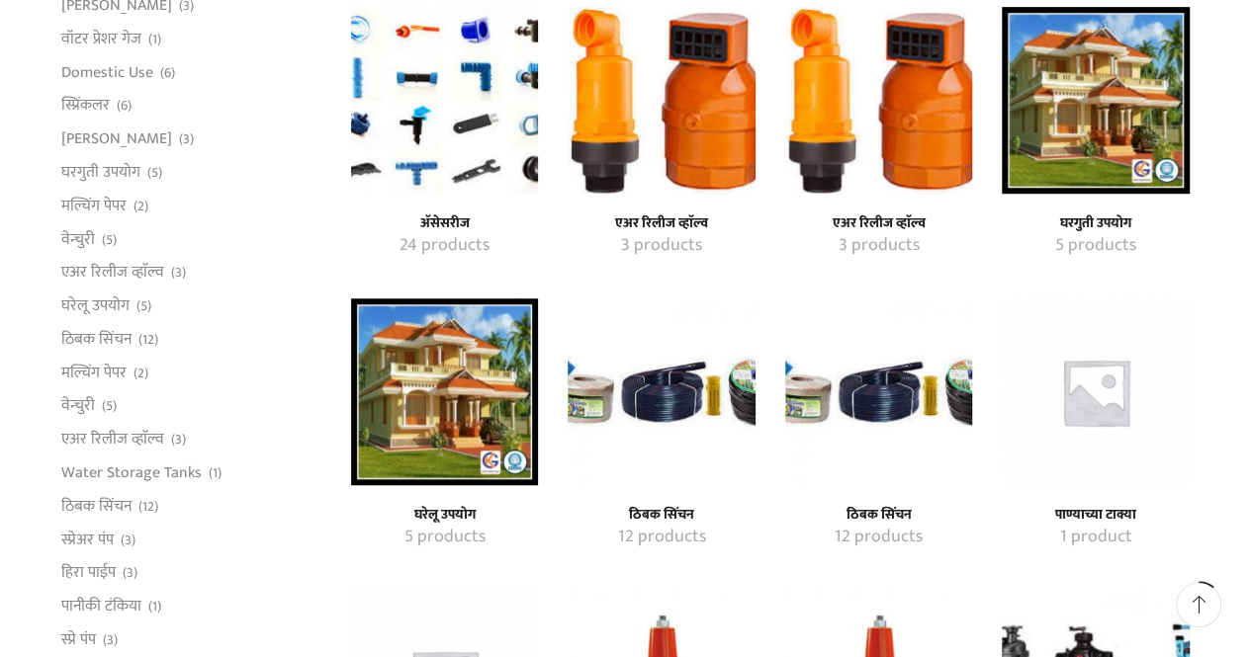
click at [673, 462] on img "Visit product category ठिबक सिंचन" at bounding box center [660, 392] width 187 height 187
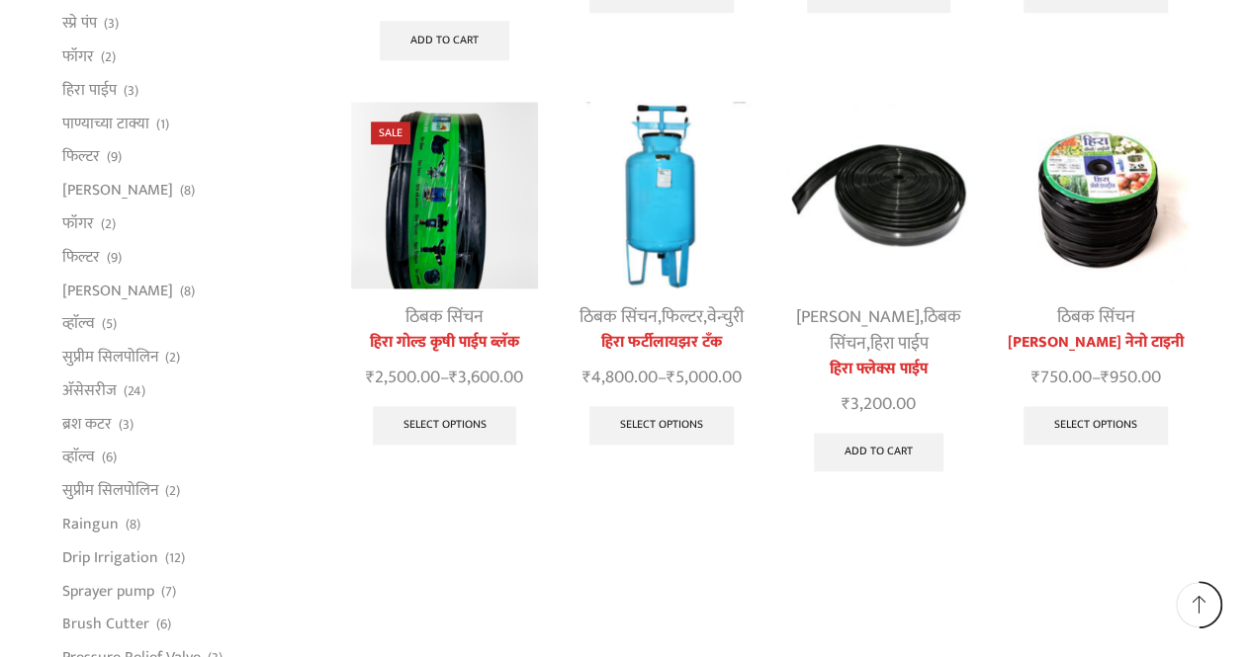
scroll to position [1039, 0]
click at [866, 194] on img at bounding box center [878, 194] width 187 height 187
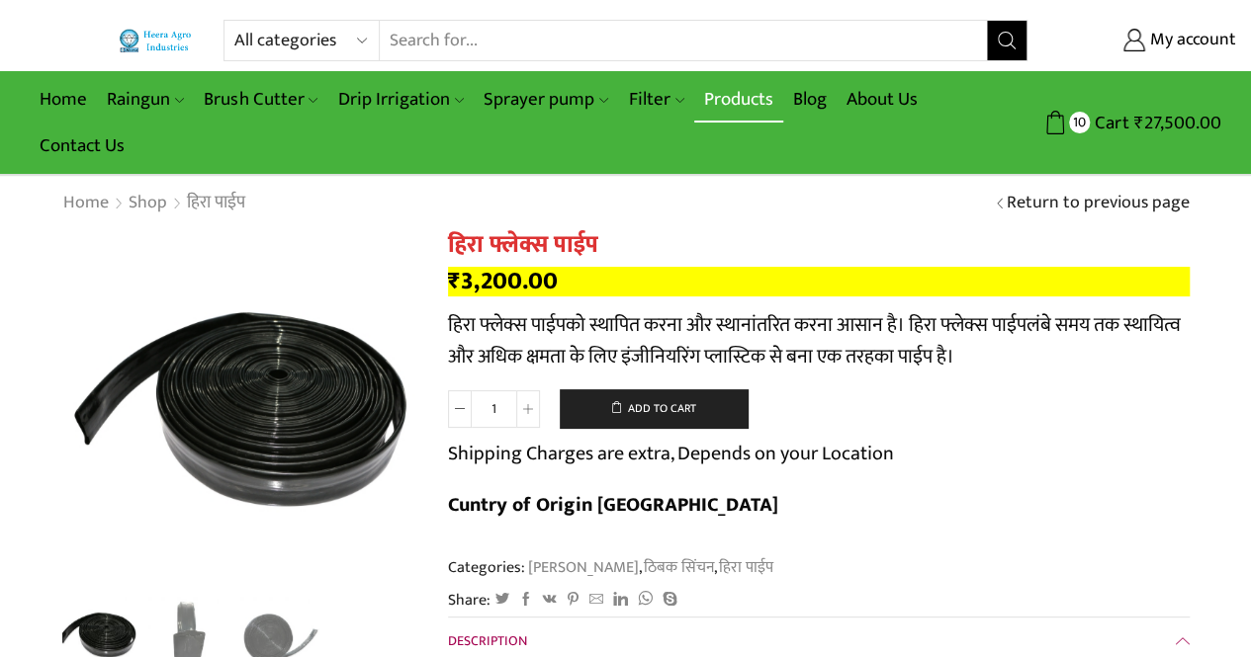
click at [750, 104] on link "Products" at bounding box center [738, 99] width 89 height 46
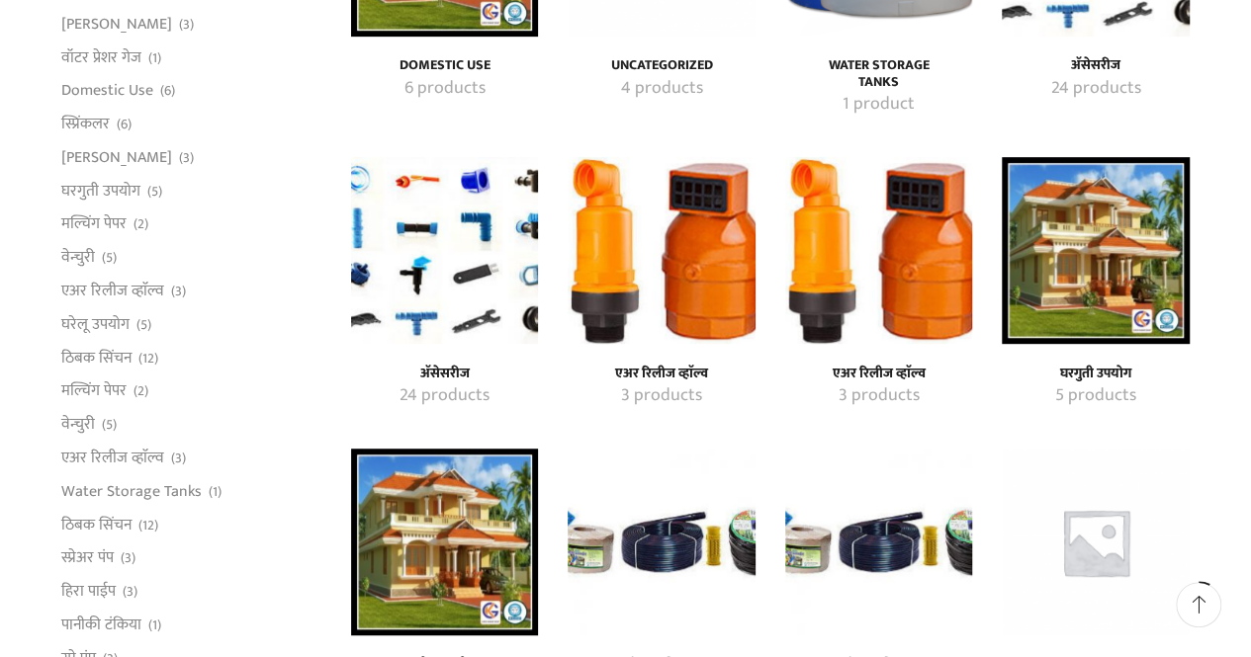
scroll to position [428, 0]
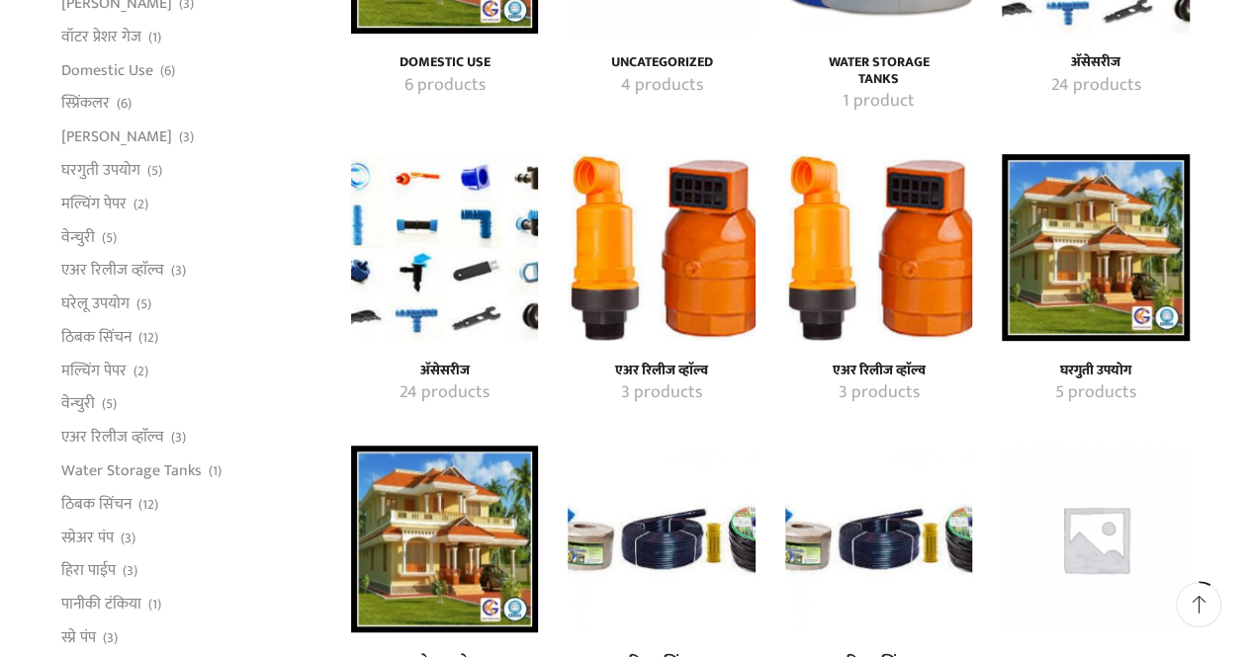
click at [460, 257] on img "Visit product category अ‍ॅसेसरीज" at bounding box center [444, 247] width 187 height 187
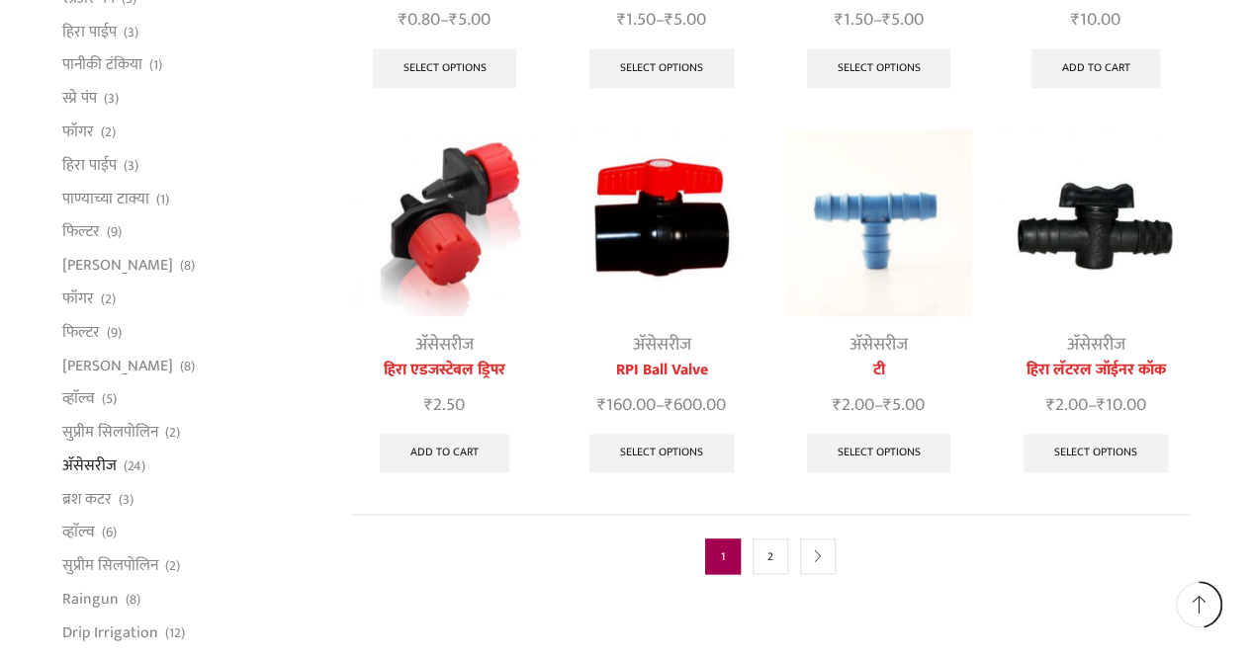
scroll to position [969, 0]
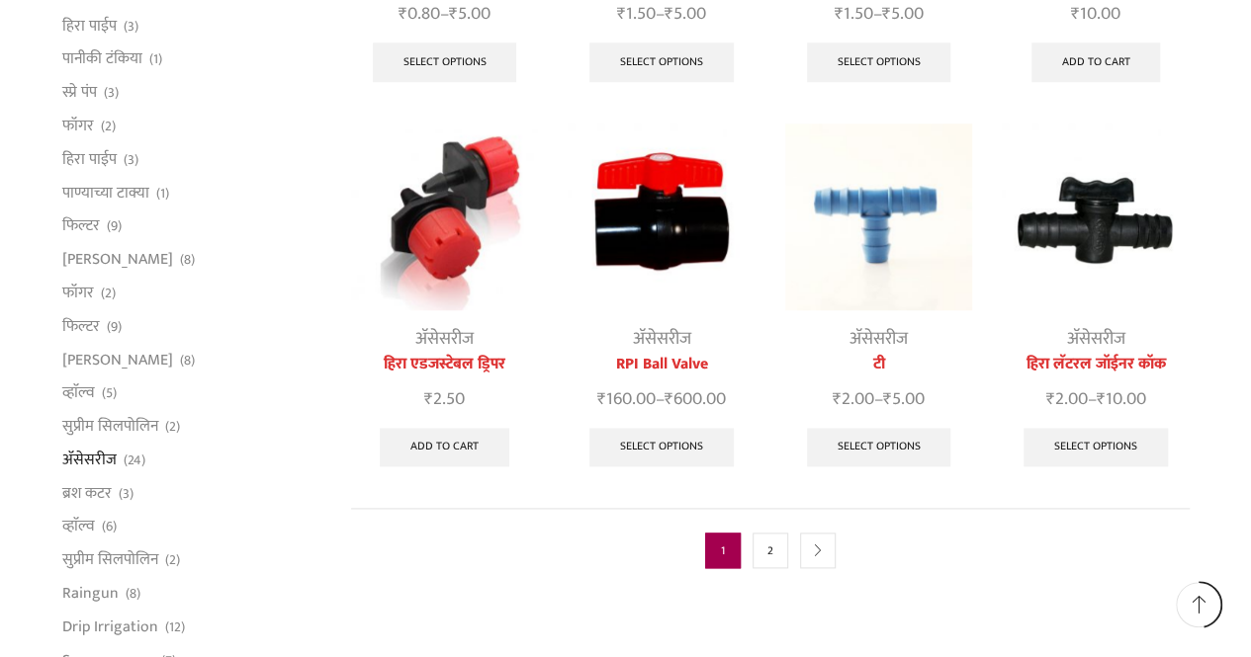
click at [658, 202] on img at bounding box center [660, 217] width 187 height 187
click at [659, 428] on link "Select options" at bounding box center [661, 448] width 144 height 40
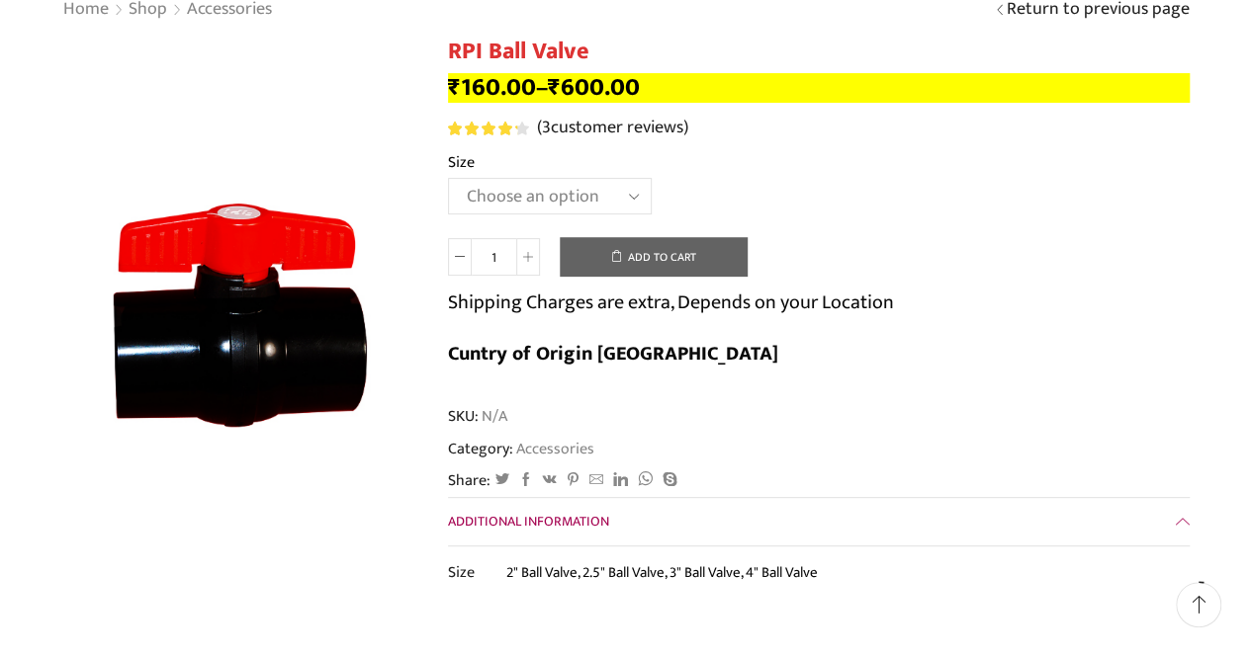
scroll to position [192, 0]
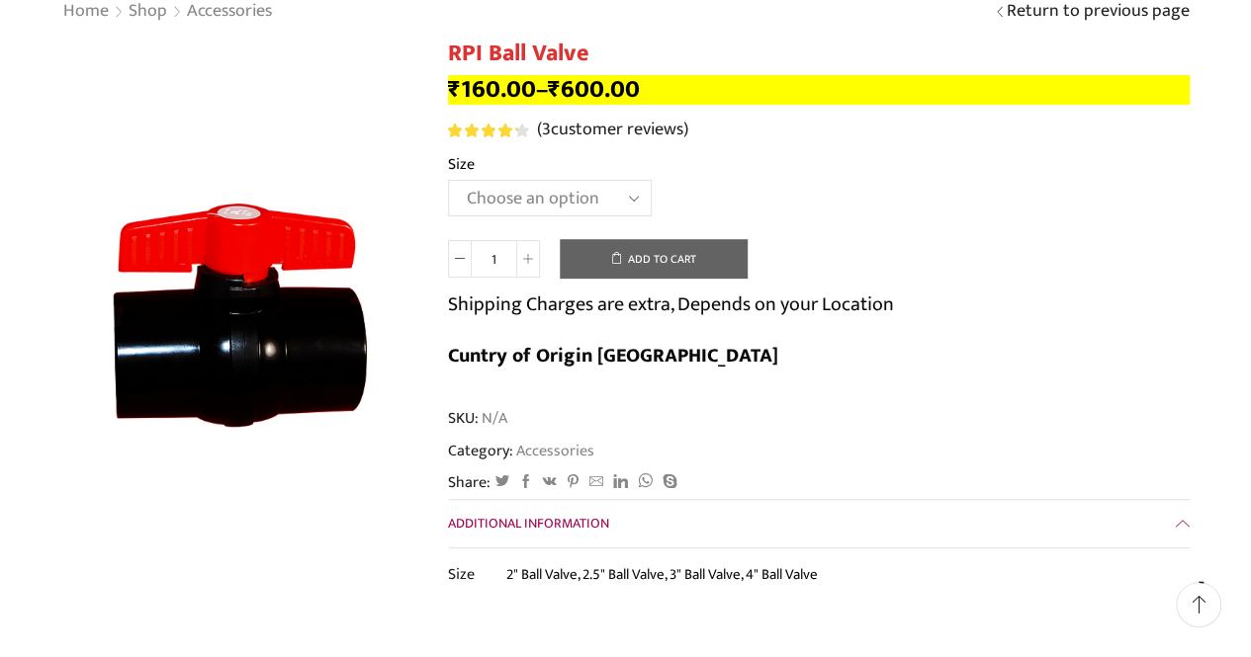
click at [504, 195] on select "Choose an option 2" Ball Valve 2.5" Ball Valve 3" Ball Valve 4" Ball Valve" at bounding box center [550, 198] width 204 height 37
click at [814, 166] on th "Size" at bounding box center [818, 166] width 741 height 29
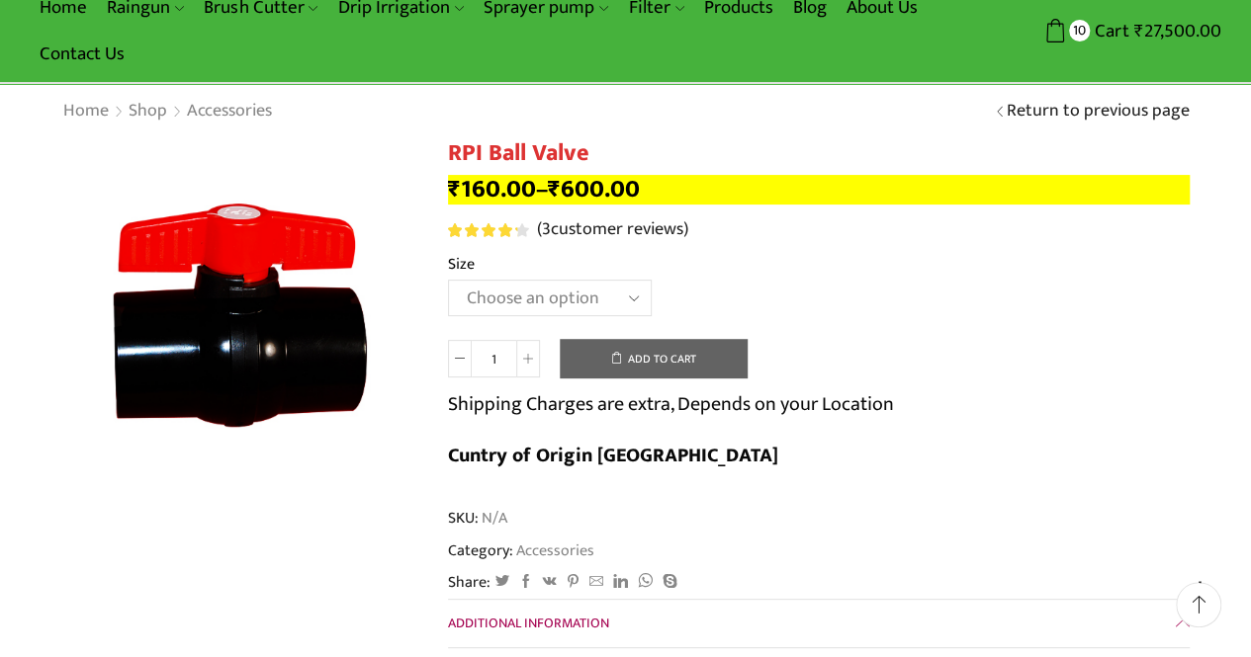
scroll to position [0, 0]
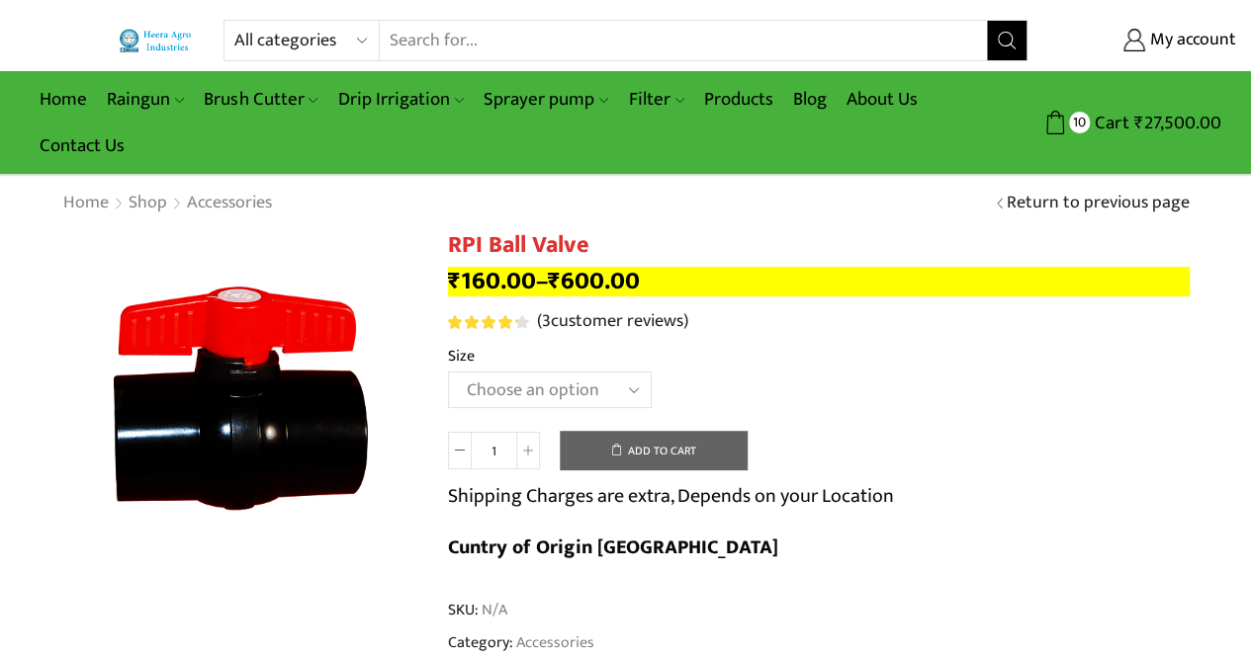
click at [507, 407] on select "Choose an option 2" Ball Valve 2.5" Ball Valve 3" Ball Valve 4" Ball Valve" at bounding box center [550, 390] width 204 height 37
click at [448, 373] on select "Choose an option 2" Ball Valve 2.5" Ball Valve 3" Ball Valve 4" Ball Valve" at bounding box center [550, 390] width 204 height 37
select select "2" Ball Valve"
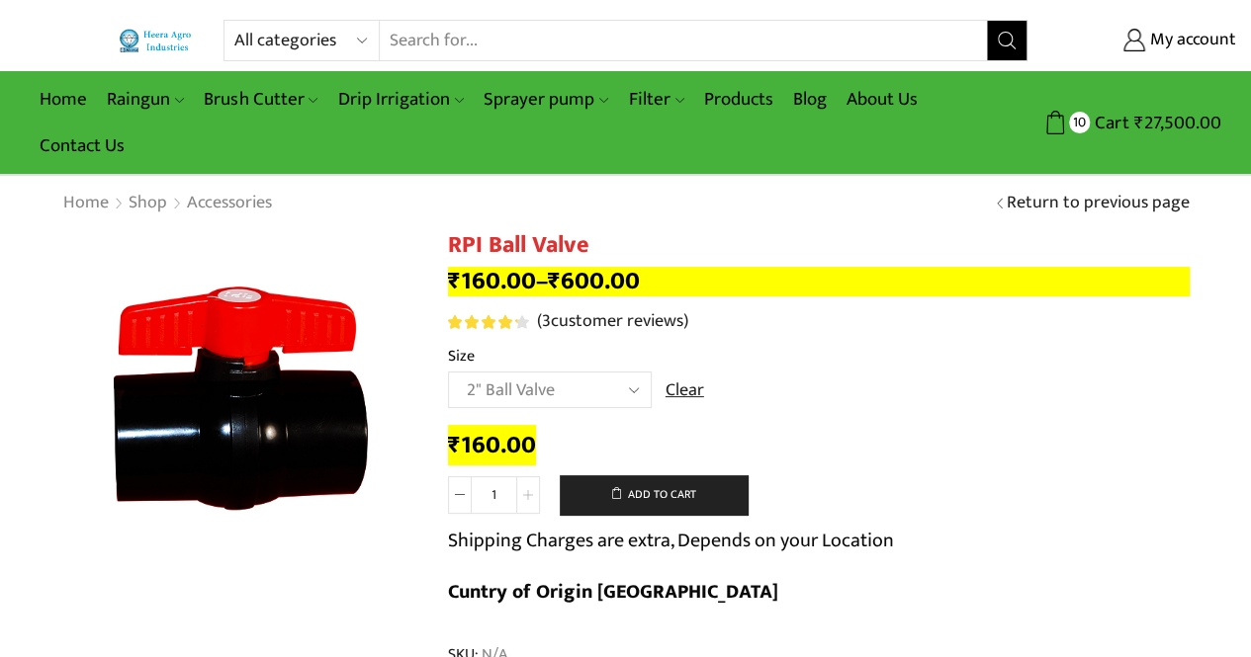
click at [524, 499] on icon at bounding box center [528, 495] width 10 height 10
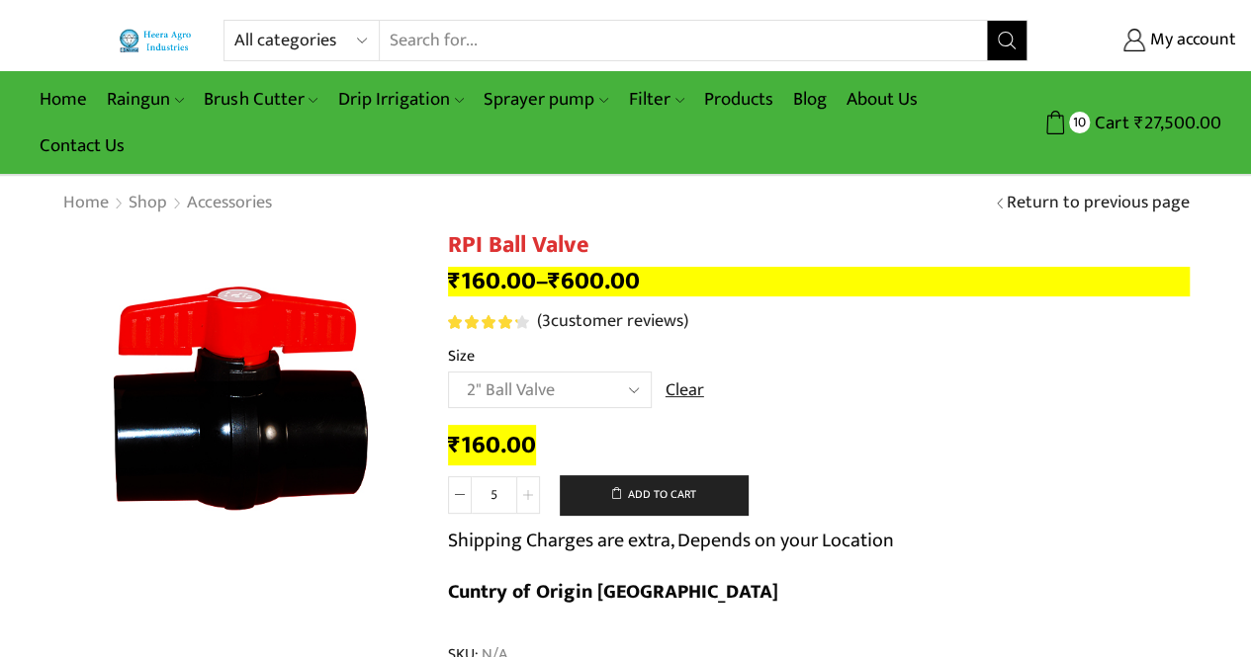
type input "6"
click at [605, 497] on button "Add to cart" at bounding box center [654, 496] width 188 height 40
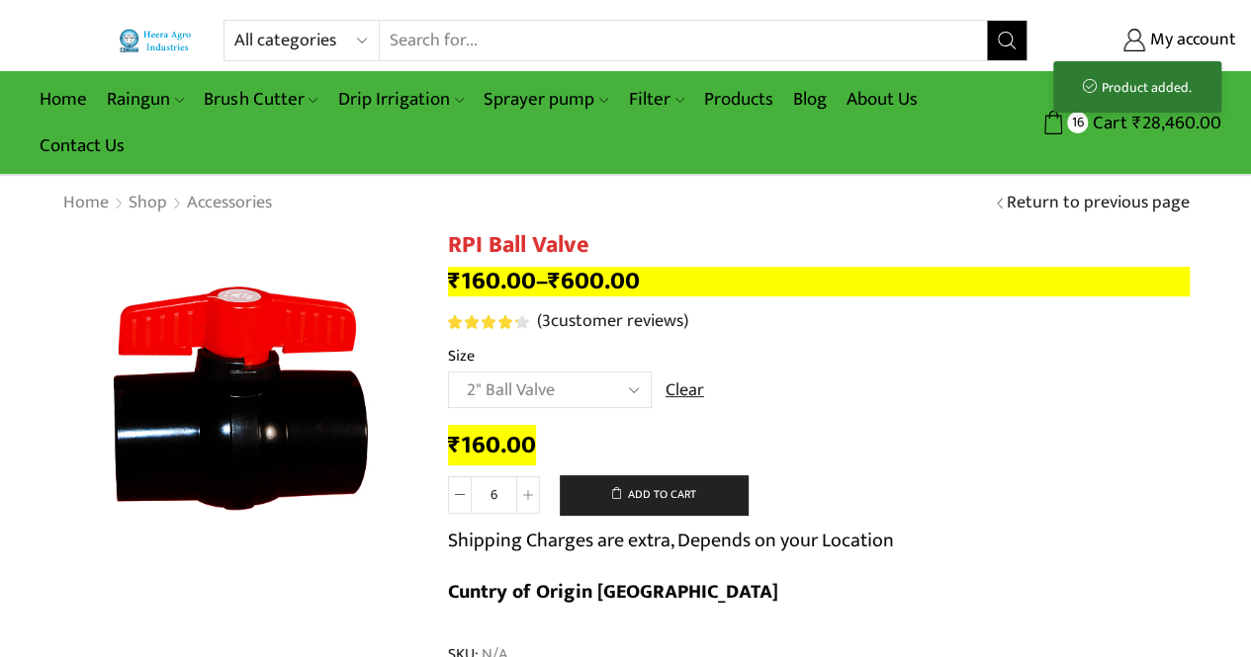
click at [635, 396] on select "Choose an option 2" Ball Valve 2.5" Ball Valve 3" Ball Valve 4" Ball Valve" at bounding box center [550, 390] width 204 height 37
click at [448, 373] on select "Choose an option 2" Ball Valve 2.5" Ball Valve 3" Ball Valve 4" Ball Valve" at bounding box center [550, 390] width 204 height 37
select select "2.5" Ball Valve"
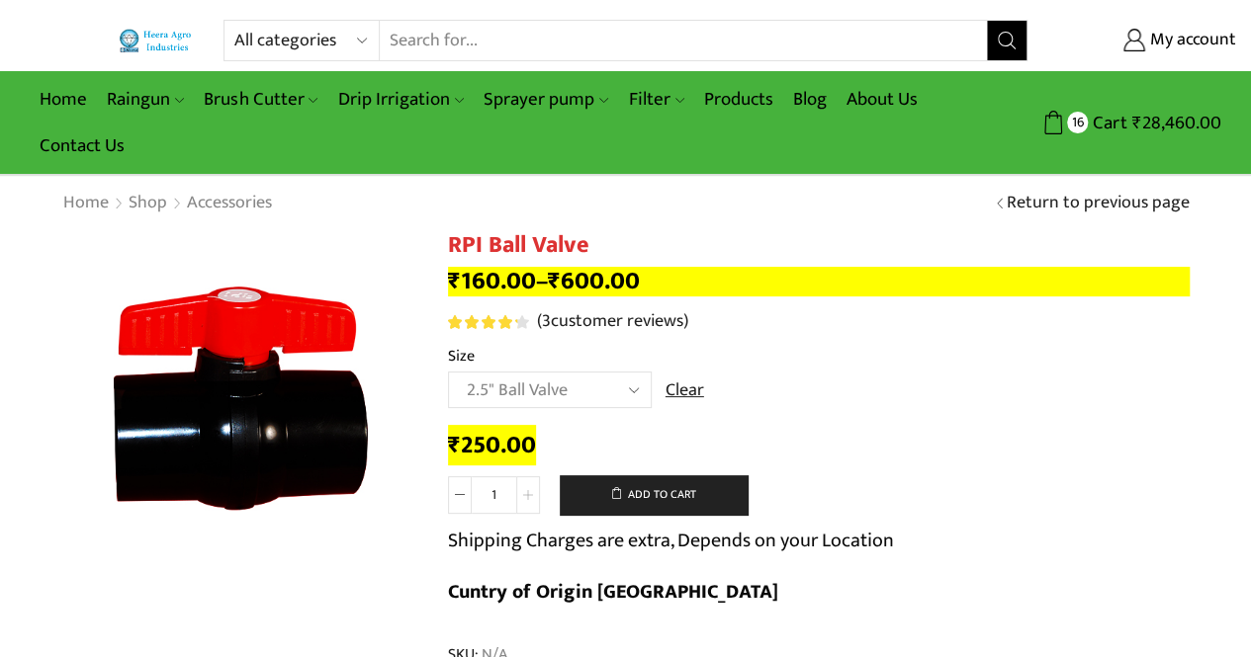
click at [524, 503] on span at bounding box center [528, 496] width 24 height 38
type input "2"
click at [615, 497] on button "Add to cart" at bounding box center [654, 496] width 188 height 40
click at [738, 98] on link "Products" at bounding box center [738, 99] width 89 height 46
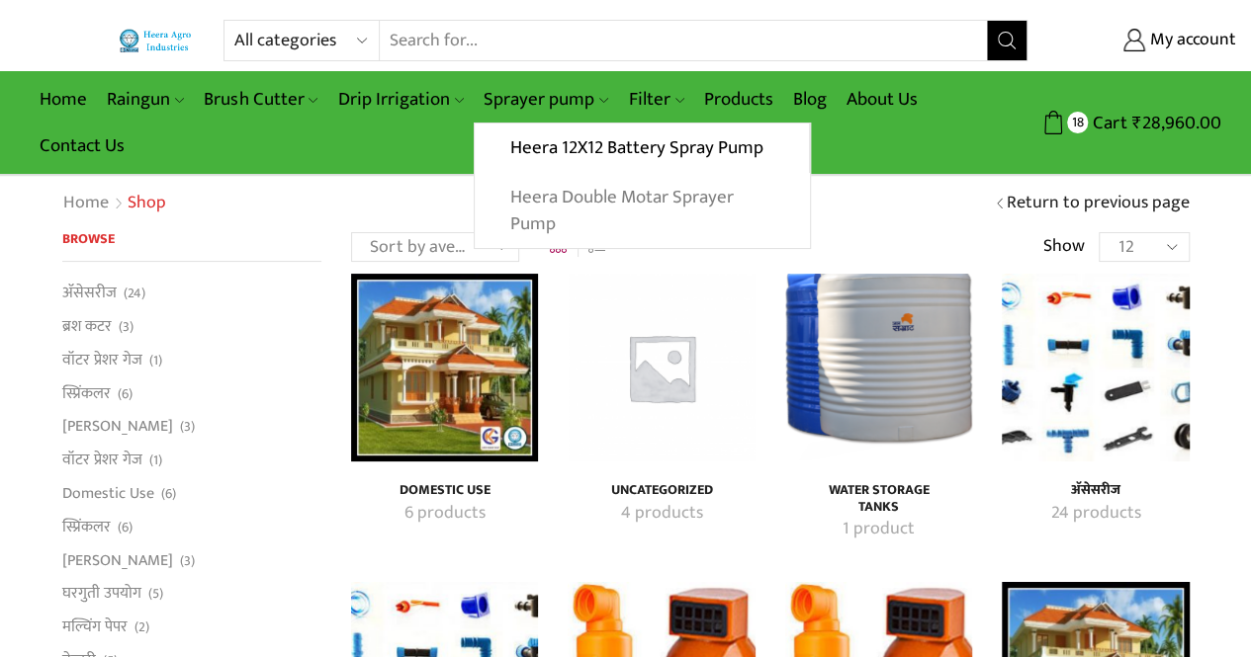
click at [534, 219] on link "Heera Double Motar Sprayer Pump" at bounding box center [642, 211] width 334 height 76
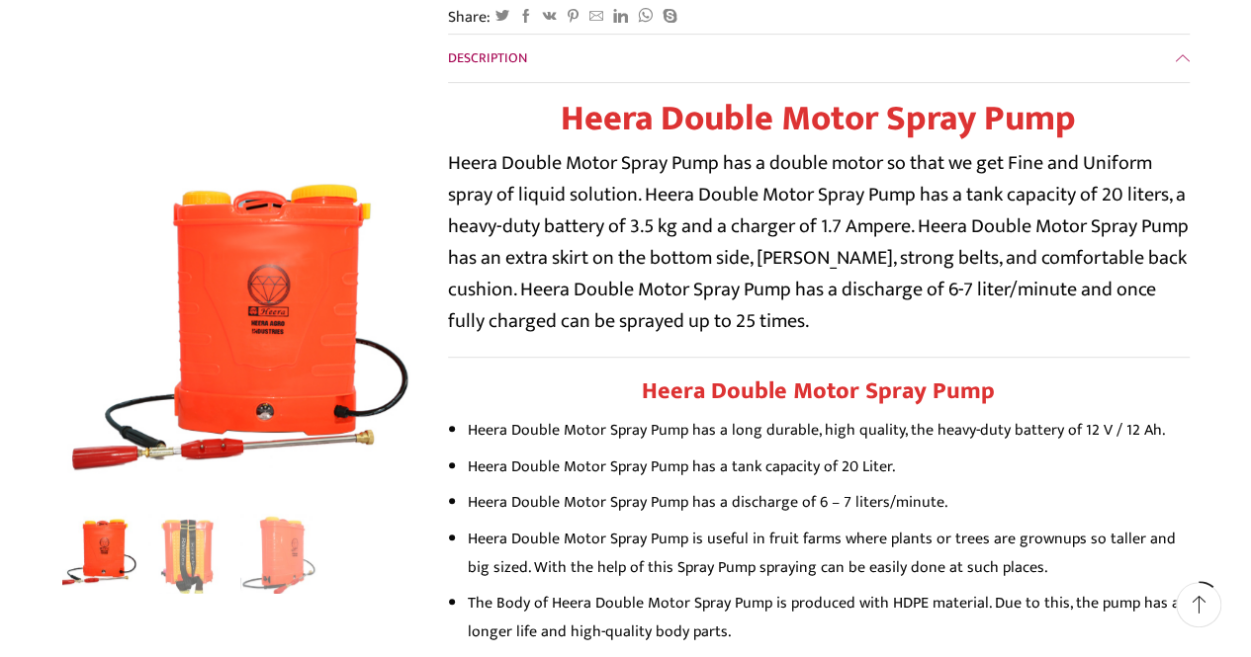
scroll to position [451, 0]
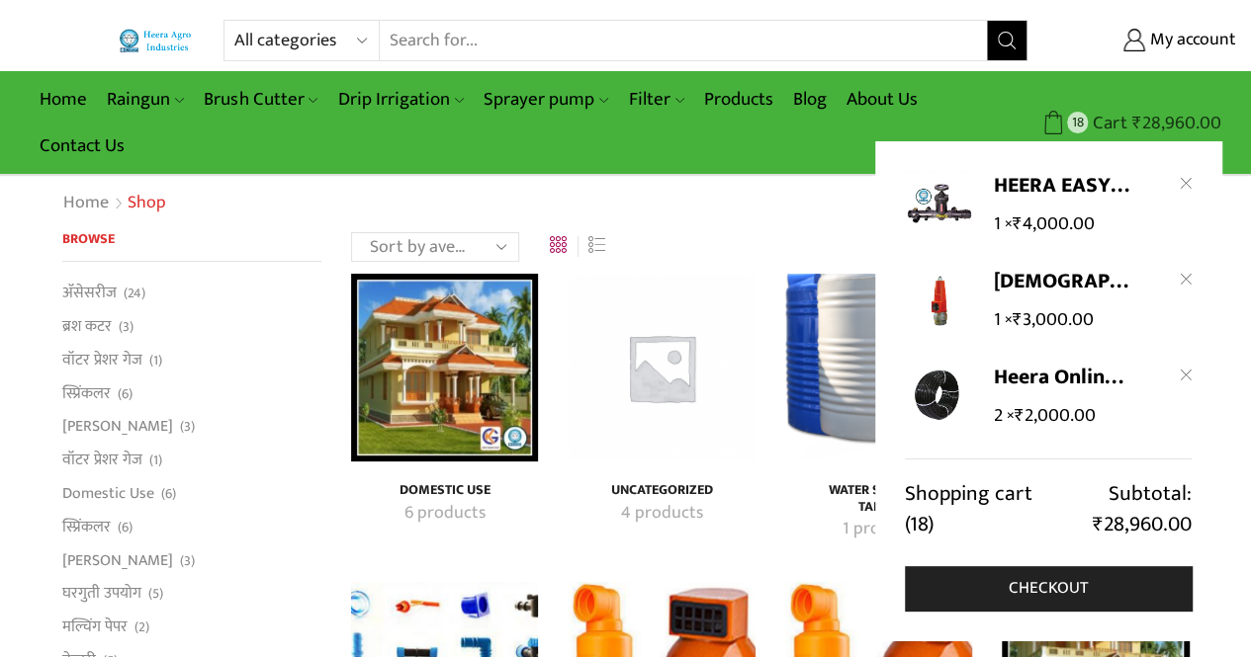
click at [1153, 118] on bdi "₹ 28,960.00" at bounding box center [1176, 123] width 89 height 31
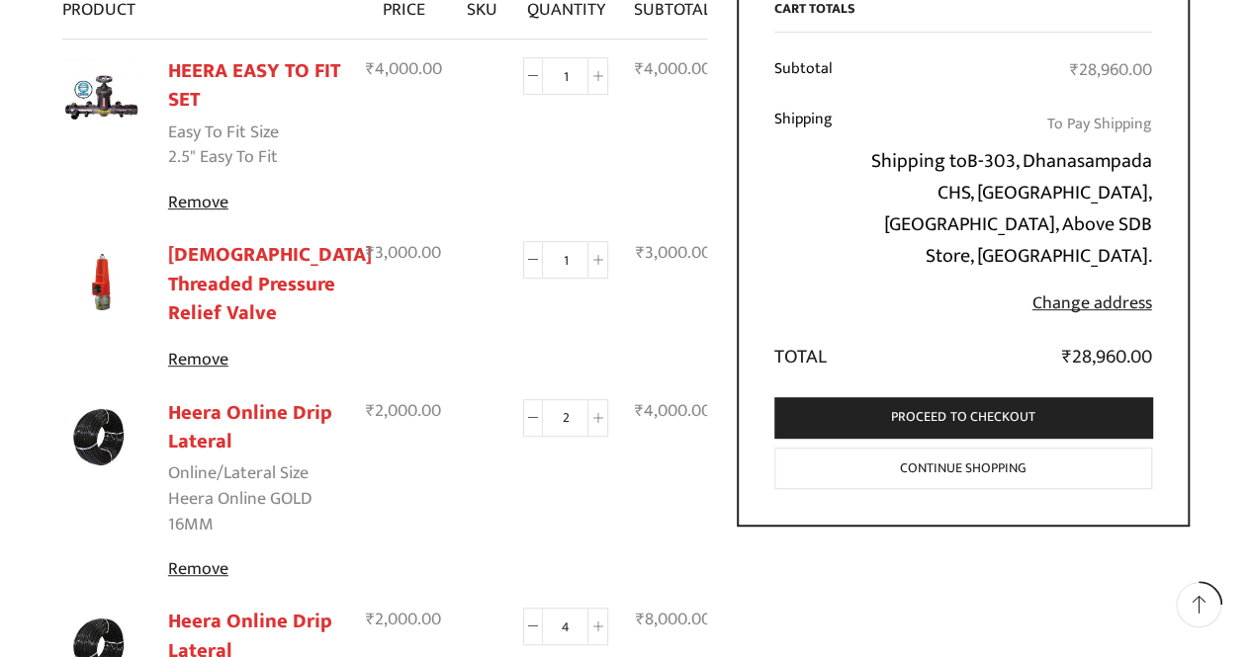
scroll to position [331, 0]
